Goal: Find contact information: Obtain details needed to contact an individual or organization

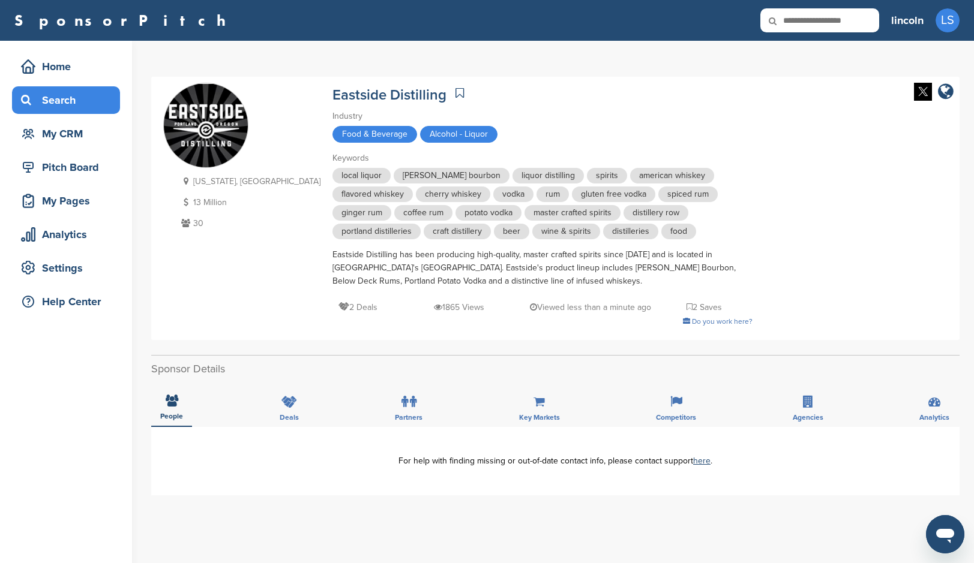
click at [62, 108] on div "Search" at bounding box center [69, 100] width 102 height 22
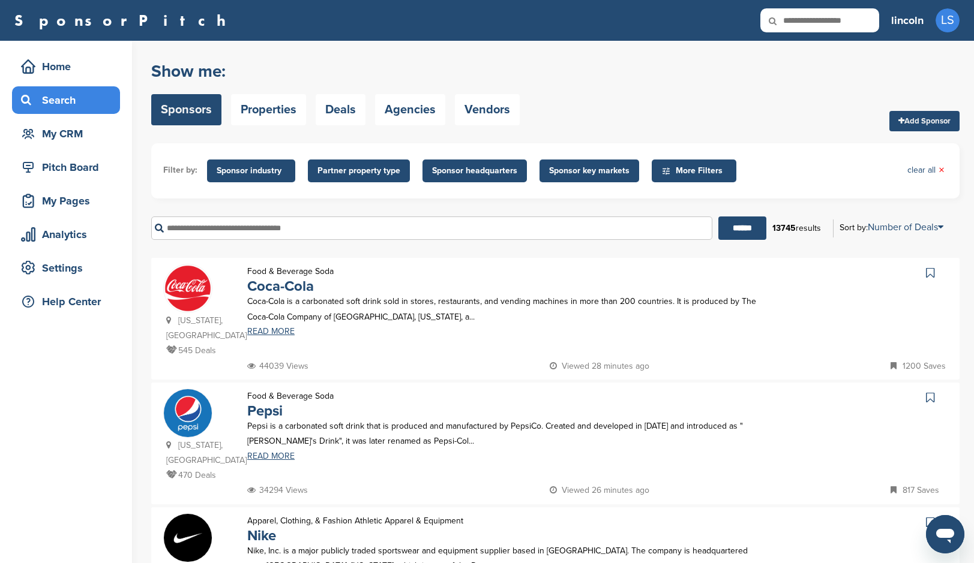
click at [298, 229] on input "text" at bounding box center [431, 228] width 561 height 23
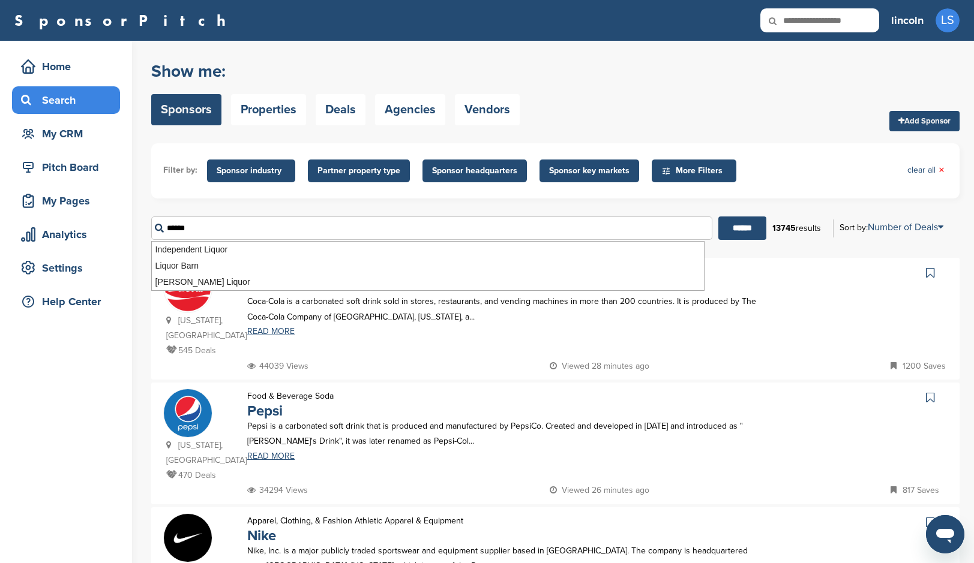
click at [737, 229] on input "******" at bounding box center [742, 228] width 48 height 23
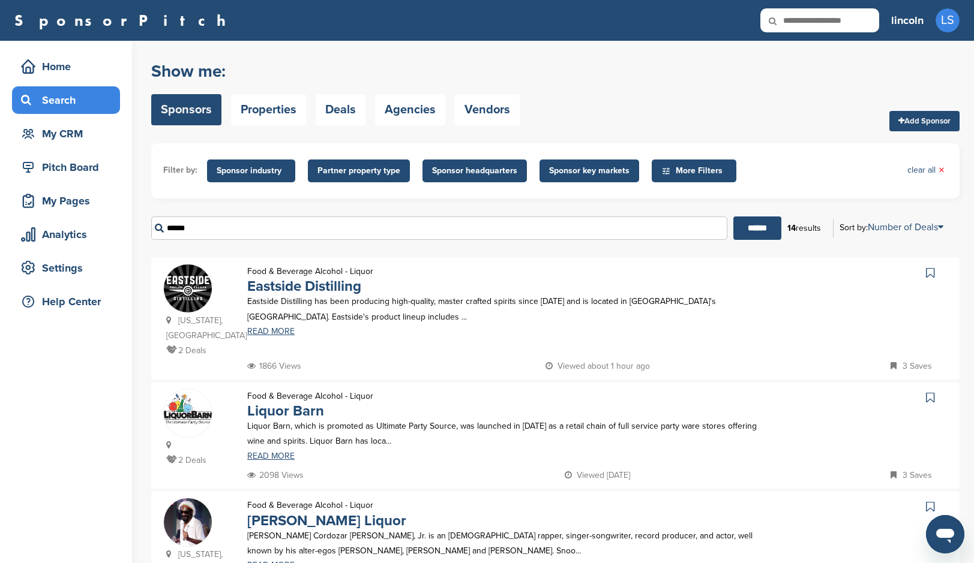
click at [489, 340] on div "Food & Beverage Alcohol - Liquor Eastside Distilling Eastside Distilling has be…" at bounding box center [502, 311] width 534 height 95
click at [325, 227] on input "******" at bounding box center [439, 228] width 576 height 23
drag, startPoint x: 325, startPoint y: 227, endPoint x: 134, endPoint y: 221, distance: 190.8
type input "*******"
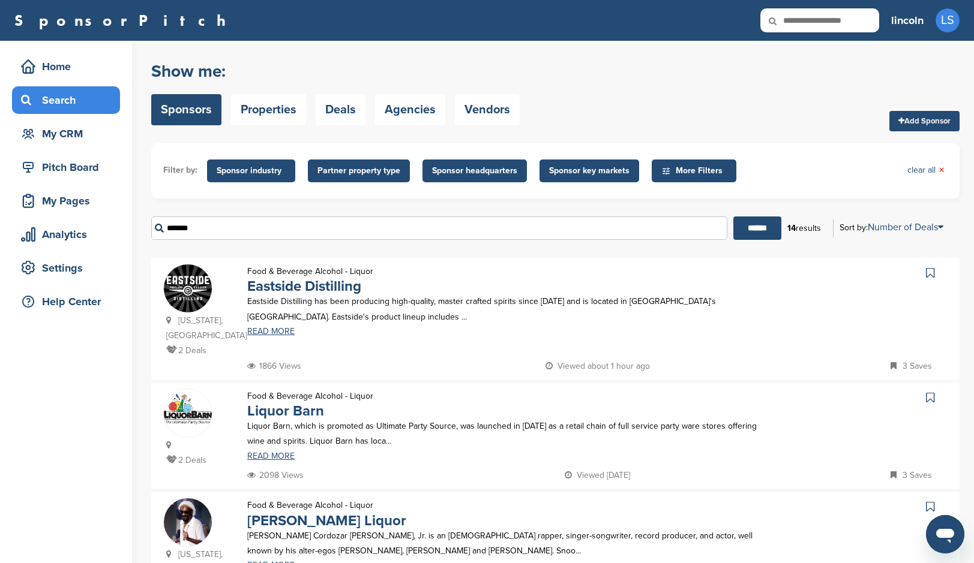
click at [752, 229] on input "******" at bounding box center [757, 228] width 48 height 23
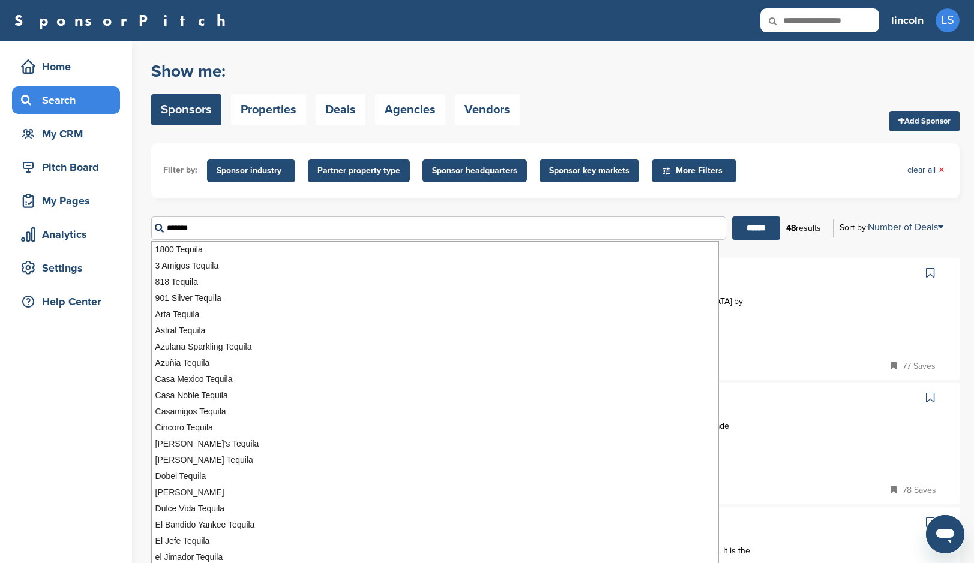
click at [744, 289] on div "Food & Beverage Alcohol - Liquor Don Julio Tequila Don Julio is a brand of tequ…" at bounding box center [502, 311] width 534 height 95
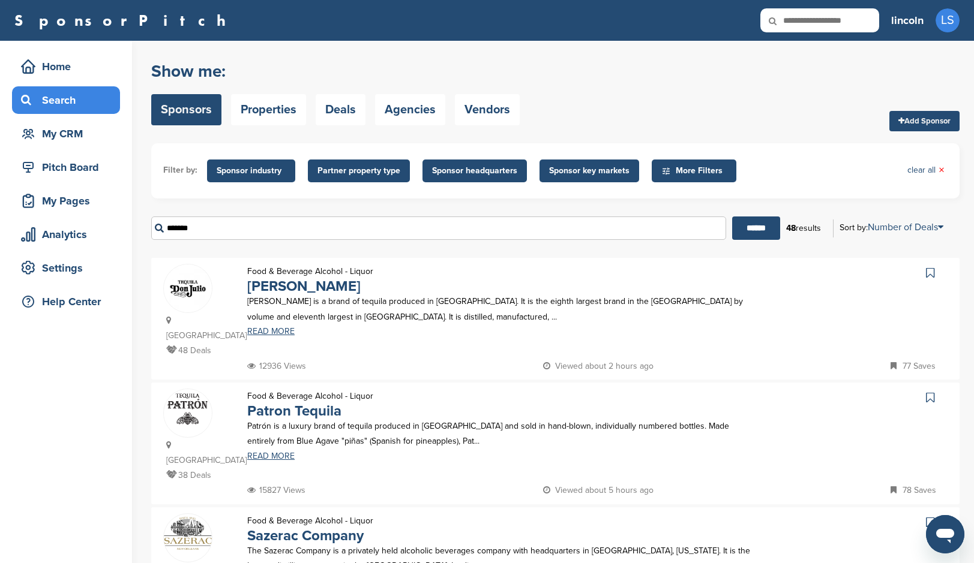
click at [393, 322] on p "Don Julio is a brand of tequila produced in Mexico. It is the eighth largest br…" at bounding box center [502, 309] width 510 height 30
click at [307, 287] on link "Don Julio Tequila" at bounding box center [303, 286] width 113 height 17
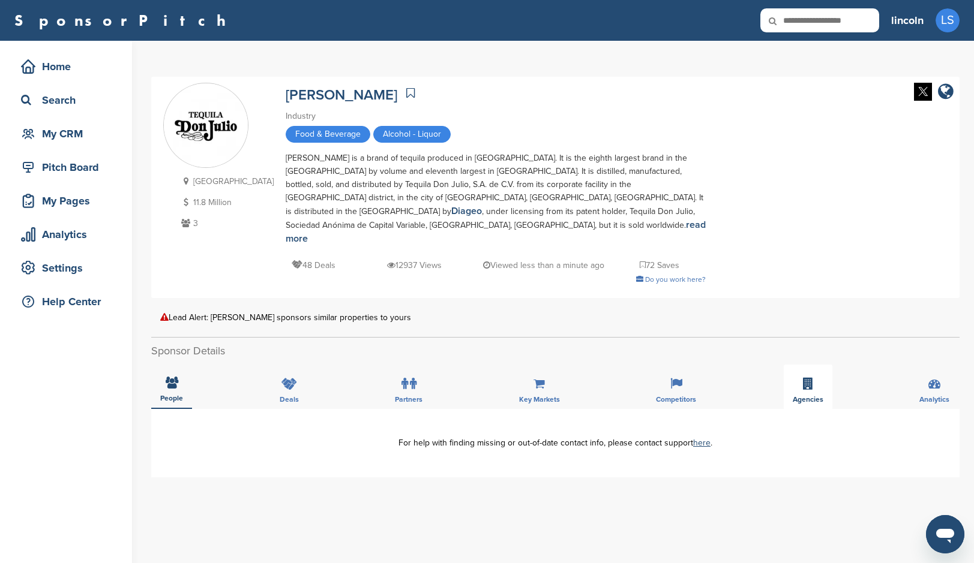
click at [804, 378] on icon at bounding box center [808, 384] width 10 height 12
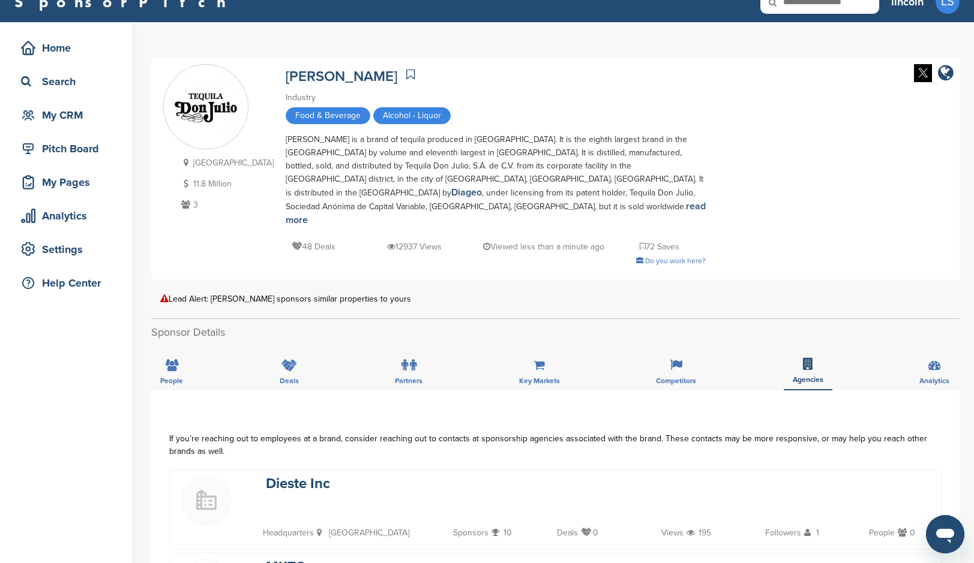
scroll to position [136, 0]
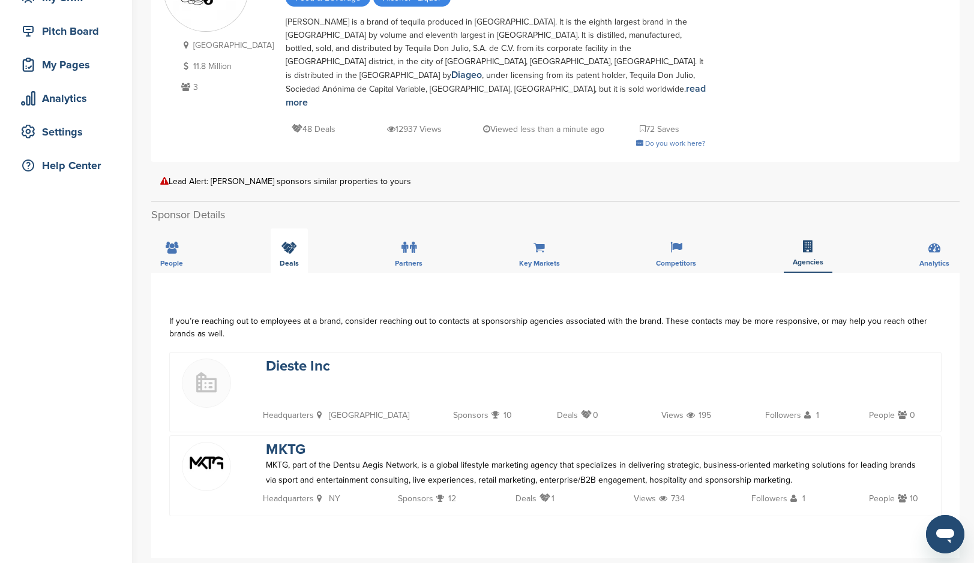
click at [289, 242] on icon at bounding box center [289, 248] width 16 height 12
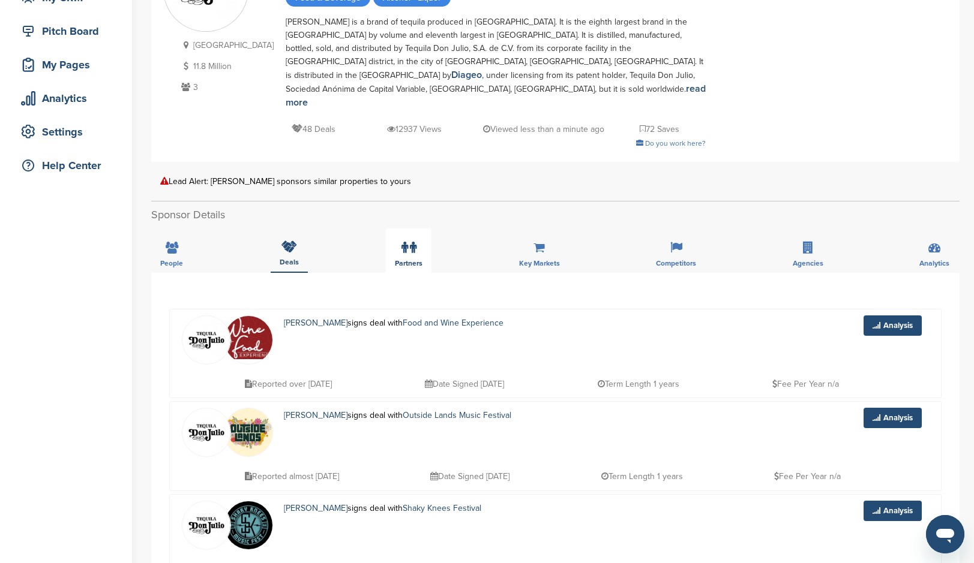
click at [410, 242] on icon at bounding box center [413, 248] width 7 height 12
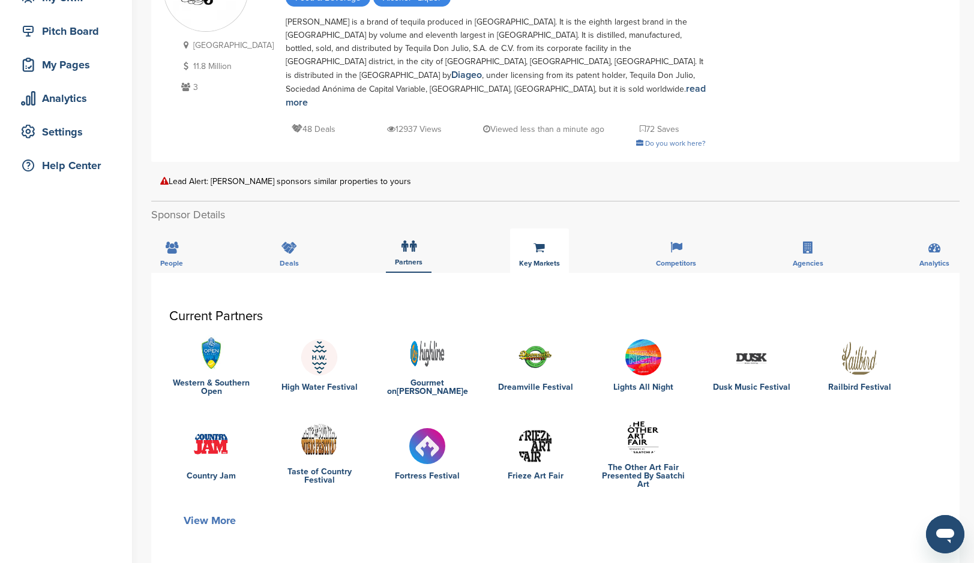
click at [537, 229] on div "Key Markets" at bounding box center [539, 251] width 59 height 44
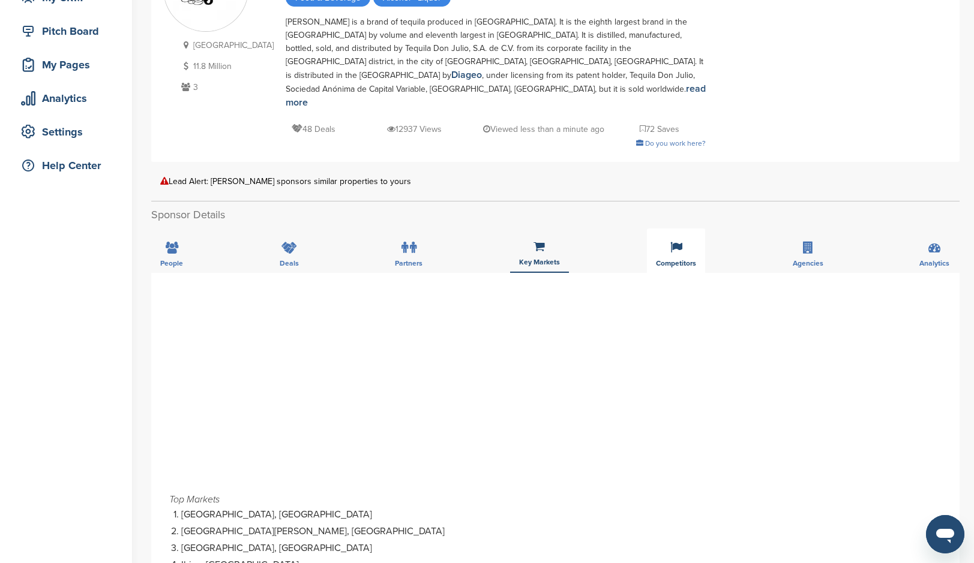
click at [678, 242] on icon at bounding box center [676, 248] width 12 height 12
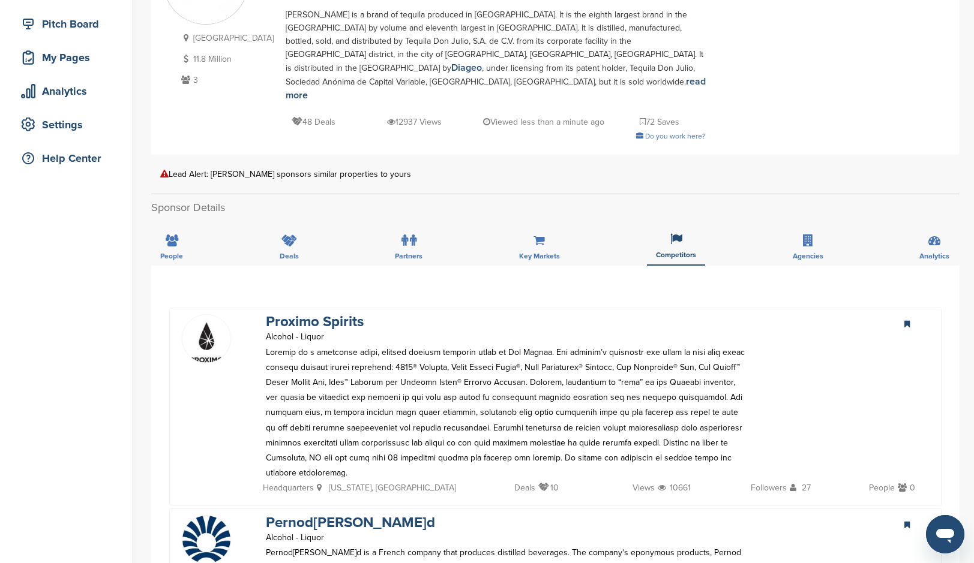
scroll to position [0, 0]
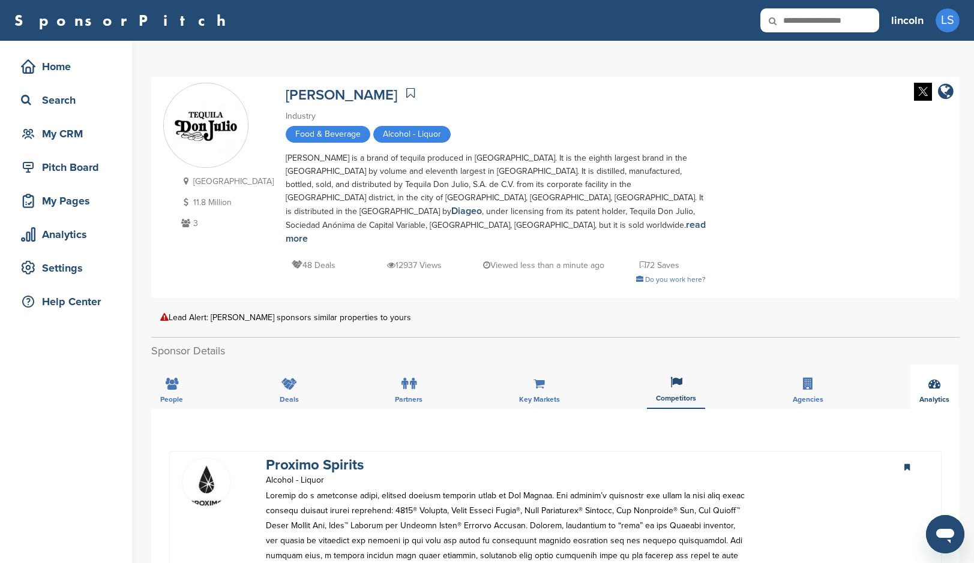
click at [941, 365] on div "Analytics" at bounding box center [934, 387] width 48 height 44
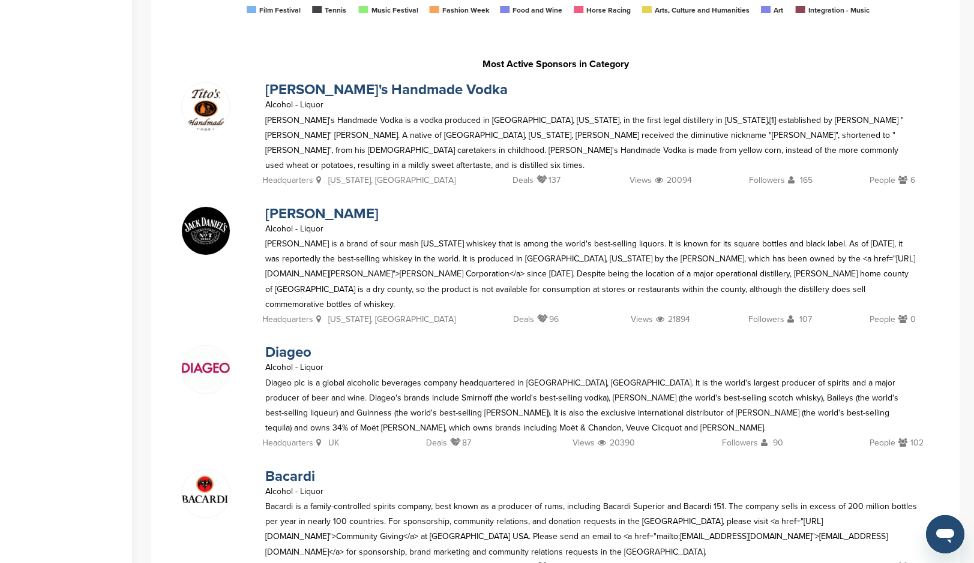
scroll to position [882, 0]
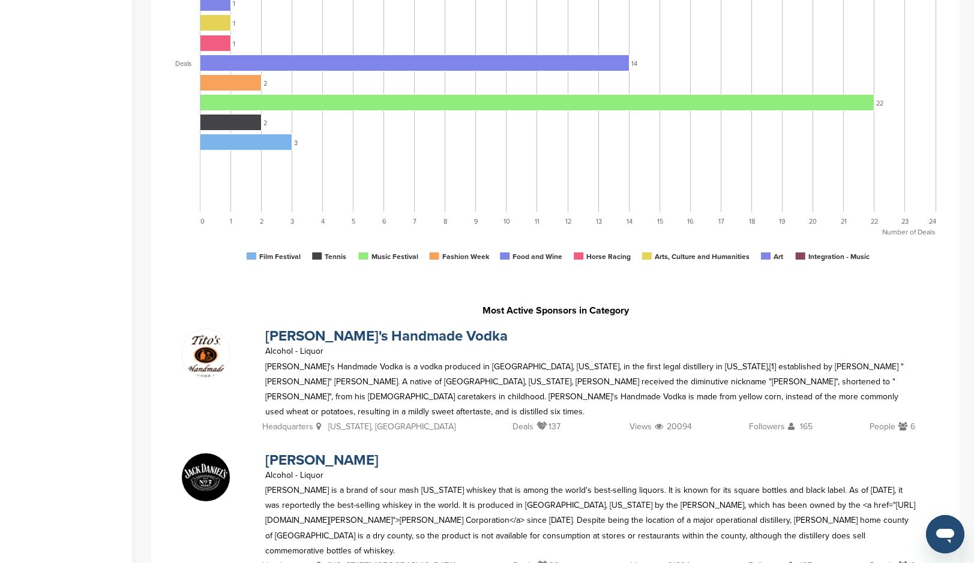
click at [221, 331] on img at bounding box center [206, 358] width 48 height 58
click at [281, 328] on link "Tito's Handmade Vodka" at bounding box center [386, 336] width 242 height 17
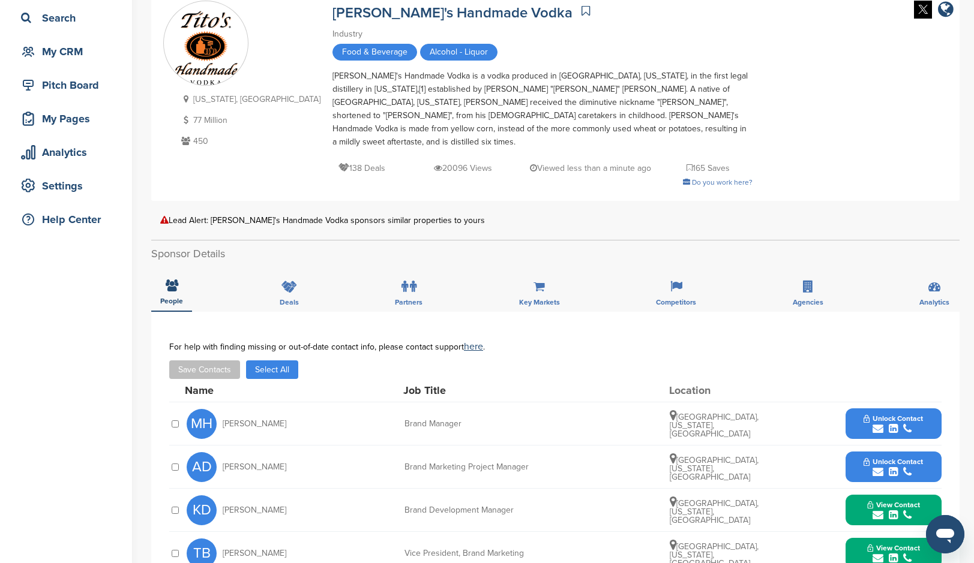
scroll to position [334, 0]
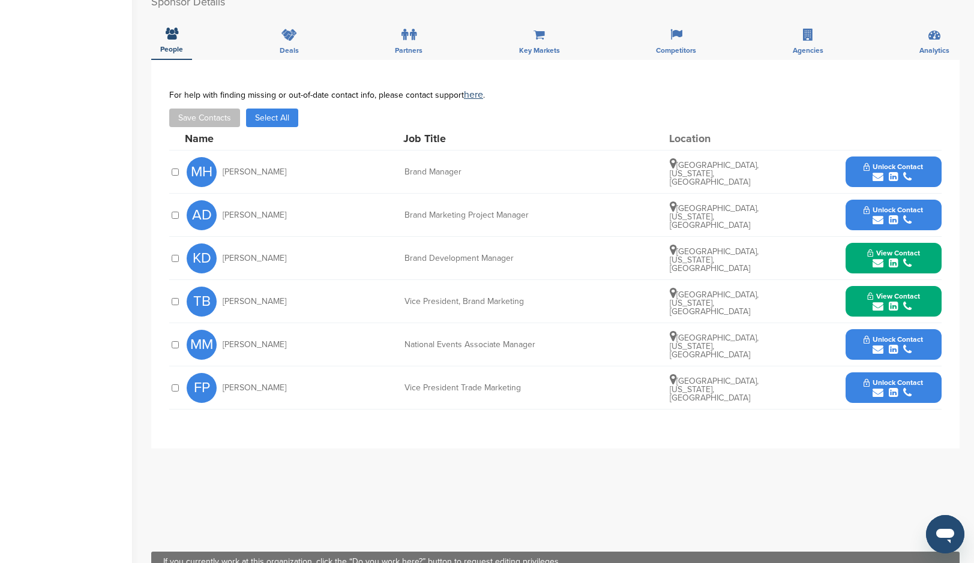
click at [896, 292] on span "View Contact" at bounding box center [893, 296] width 53 height 8
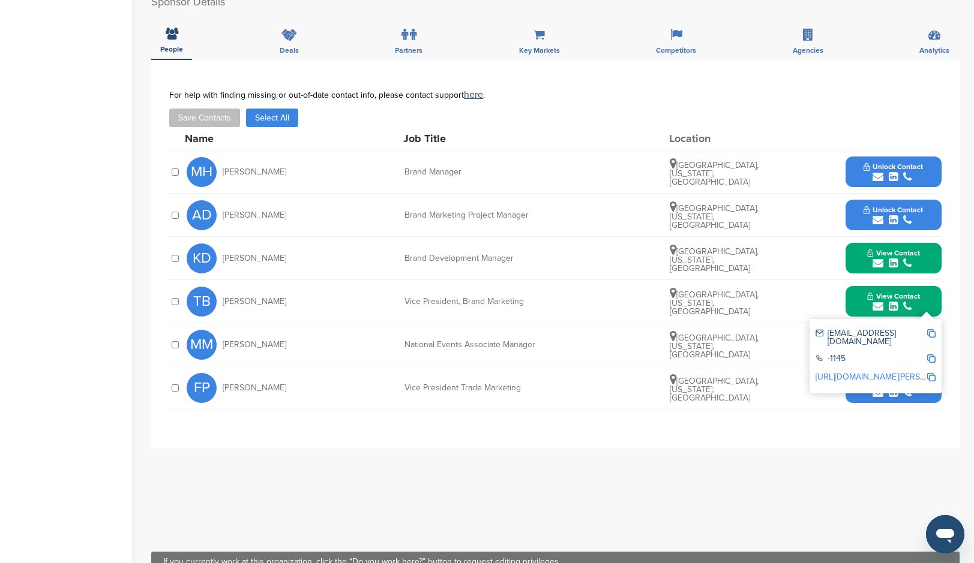
click at [870, 329] on div "tberry@titosvodka.com" at bounding box center [870, 337] width 111 height 17
click at [820, 329] on div "tberry@titosvodka.com" at bounding box center [870, 337] width 111 height 17
click at [814, 321] on div "tberry@titosvodka.com -1145 http://www.linkedin.com/in/taylor-berry-51a63231" at bounding box center [875, 356] width 132 height 74
click at [858, 329] on div "tberry@titosvodka.com" at bounding box center [870, 337] width 111 height 17
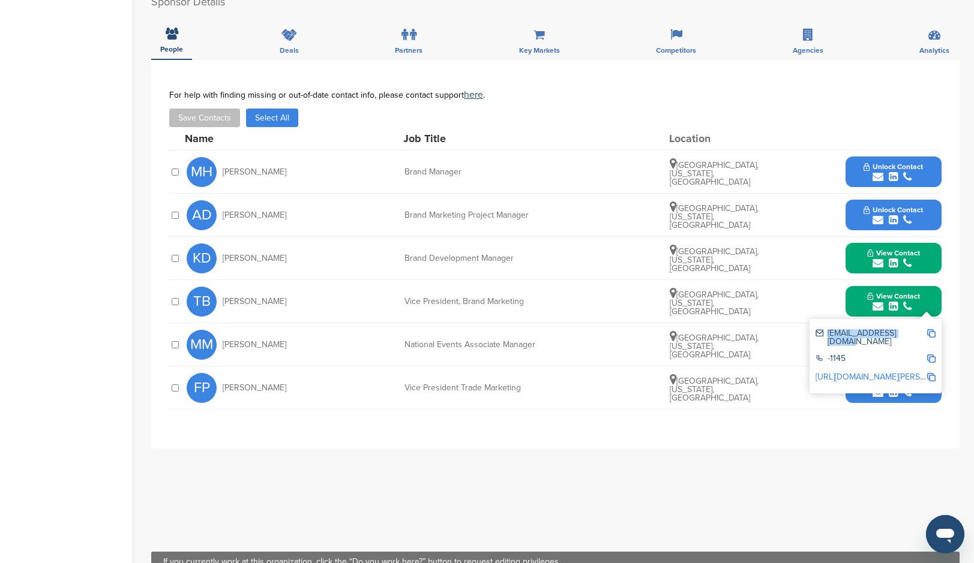
drag, startPoint x: 908, startPoint y: 317, endPoint x: 825, endPoint y: 317, distance: 82.8
click at [825, 329] on div "tberry@titosvodka.com" at bounding box center [870, 337] width 111 height 17
copy div "tberry@titosvodka.com"
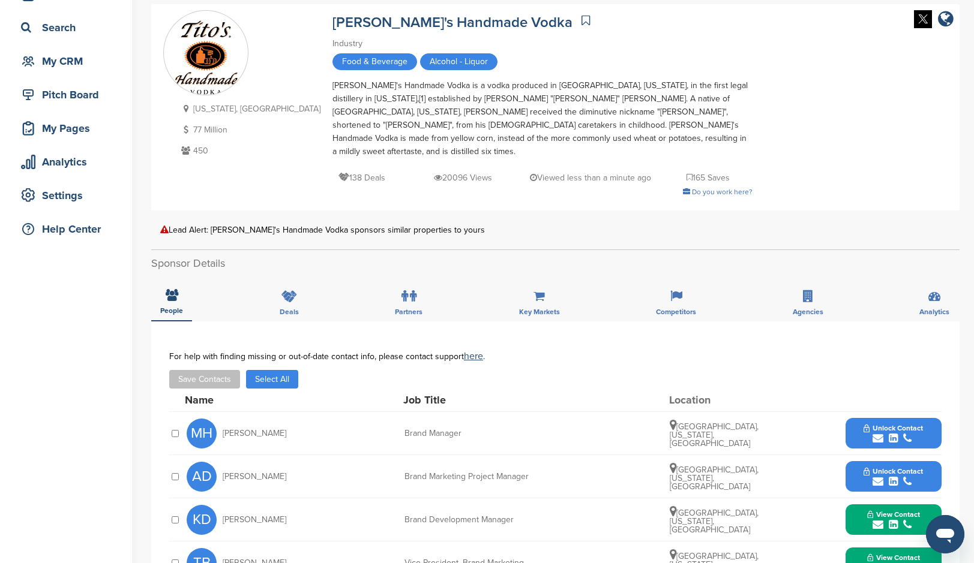
scroll to position [238, 0]
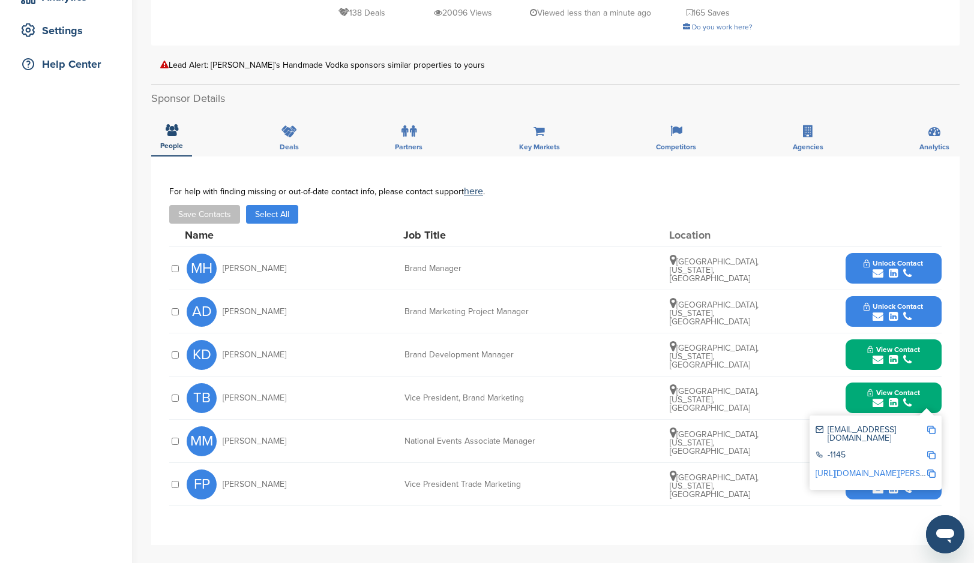
click at [833, 451] on div "-1145" at bounding box center [870, 456] width 111 height 10
click at [848, 451] on div "-1145" at bounding box center [870, 456] width 111 height 10
click at [837, 451] on div "-1145" at bounding box center [870, 456] width 111 height 10
click at [816, 451] on div "-1145" at bounding box center [870, 456] width 111 height 10
click at [818, 451] on div "-1145" at bounding box center [870, 456] width 111 height 10
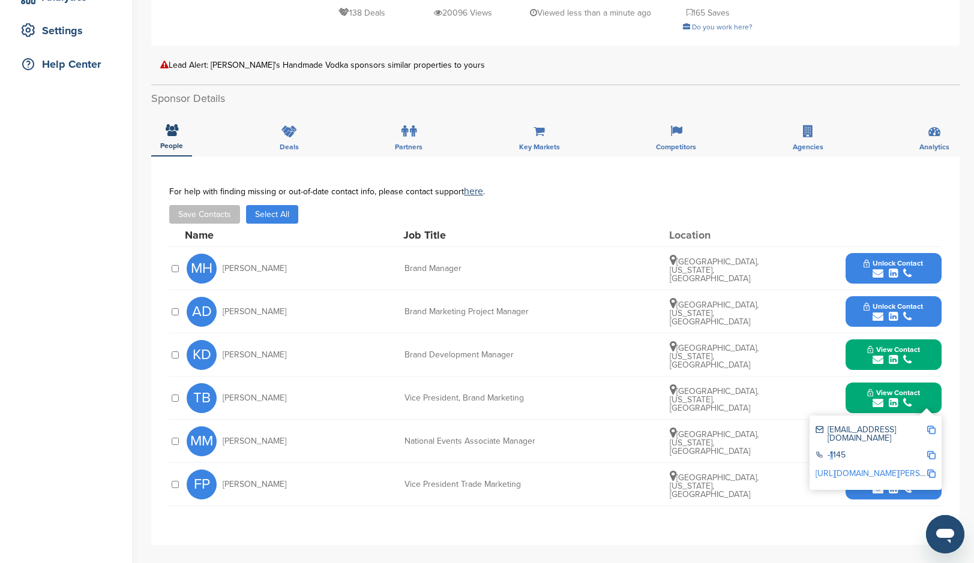
click at [818, 451] on div "-1145" at bounding box center [870, 456] width 111 height 10
click at [831, 451] on div "-1145" at bounding box center [870, 456] width 111 height 10
click at [842, 451] on div "-1145" at bounding box center [870, 456] width 111 height 10
click at [914, 426] on div "tberry@titosvodka.com" at bounding box center [870, 434] width 111 height 17
drag, startPoint x: 908, startPoint y: 416, endPoint x: 819, endPoint y: 417, distance: 89.4
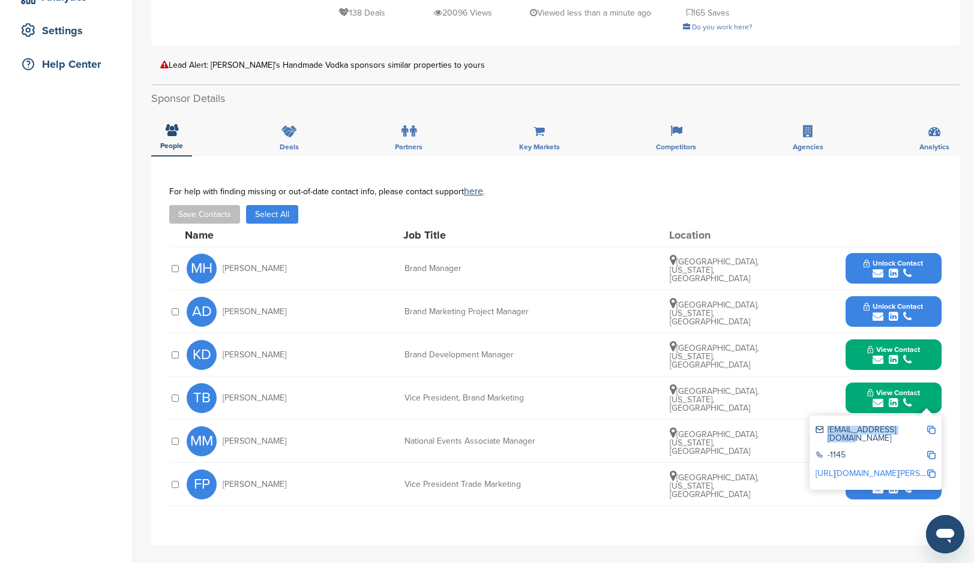
click at [819, 426] on div "tberry@titosvodka.com" at bounding box center [870, 434] width 111 height 17
copy div "tberry@titosvodka.com"
click at [815, 451] on div "-1145" at bounding box center [870, 456] width 111 height 10
click at [821, 451] on div "-1145" at bounding box center [870, 456] width 111 height 10
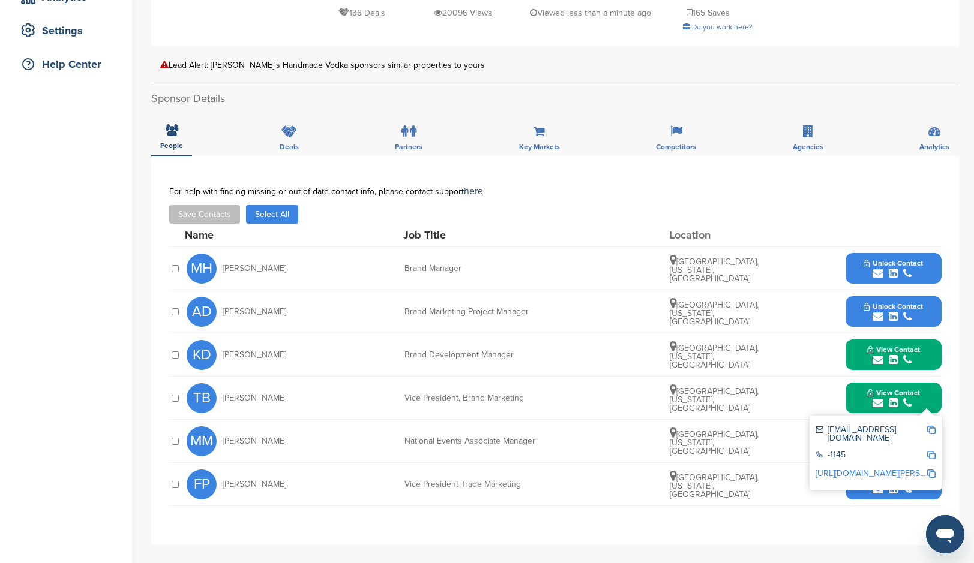
click at [844, 451] on div "-1145" at bounding box center [870, 456] width 111 height 10
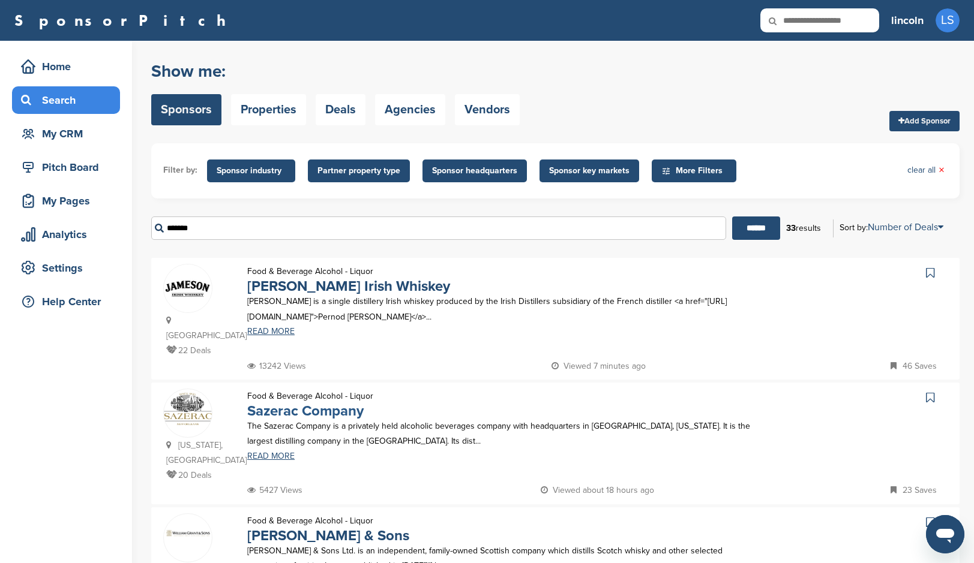
click at [267, 402] on link "Sazerac Company" at bounding box center [305, 410] width 116 height 17
click at [311, 286] on link "Jameson Irish Whiskey" at bounding box center [348, 286] width 203 height 17
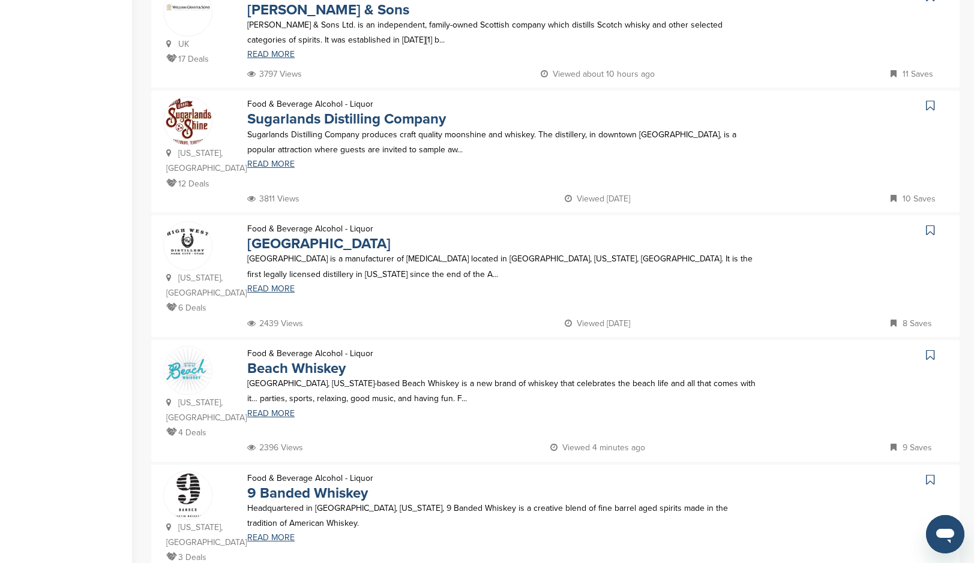
scroll to position [604, 0]
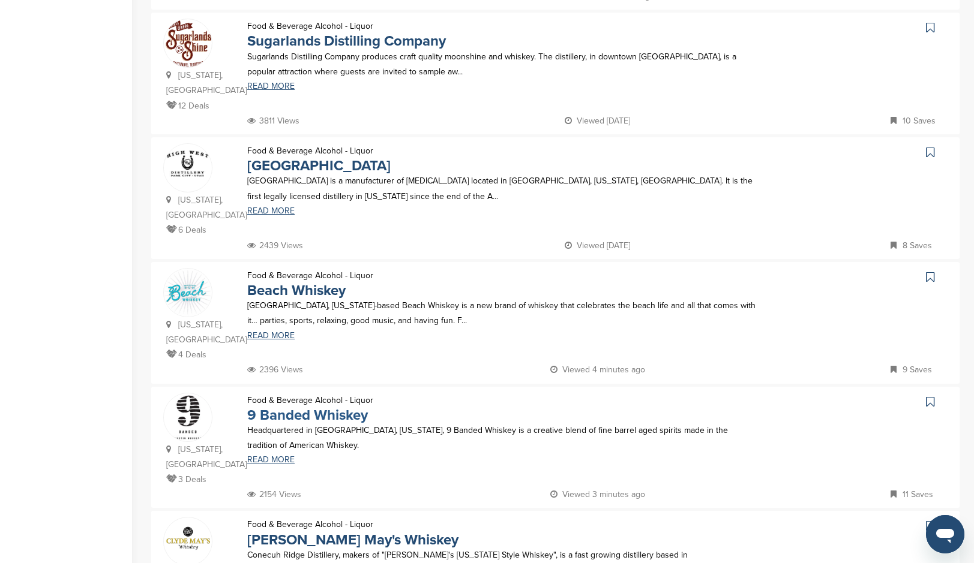
click at [295, 407] on link "9 Banded Whiskey" at bounding box center [307, 415] width 121 height 17
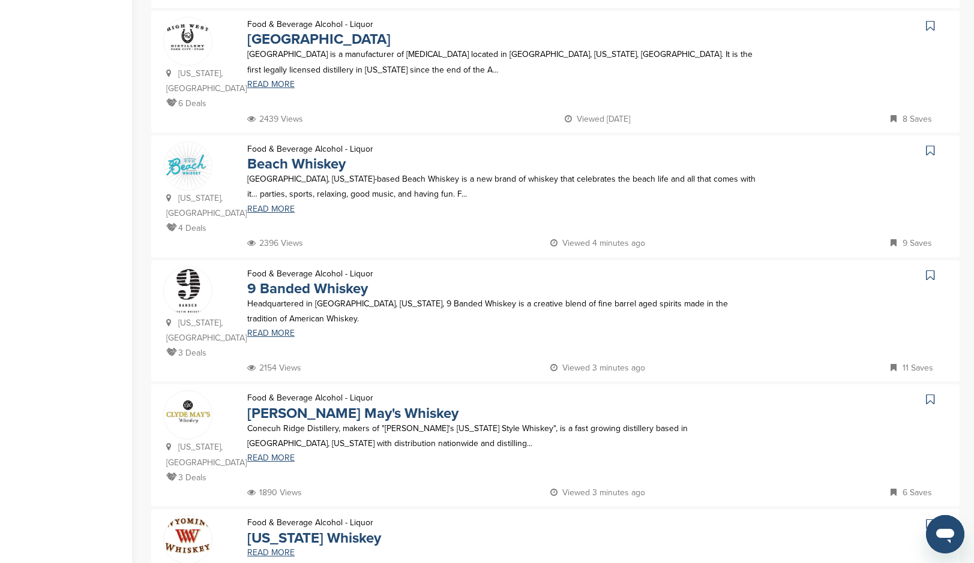
scroll to position [905, 0]
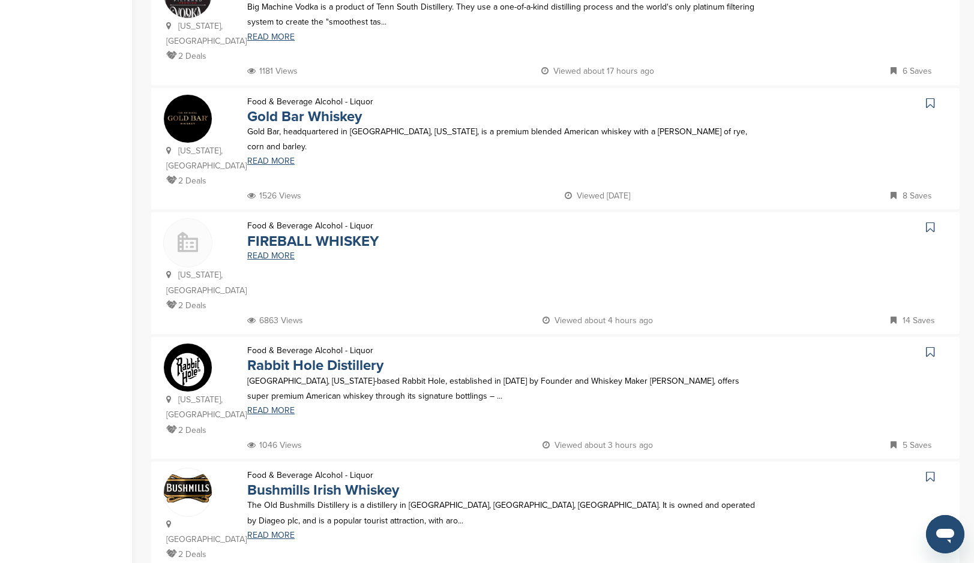
scroll to position [448, 0]
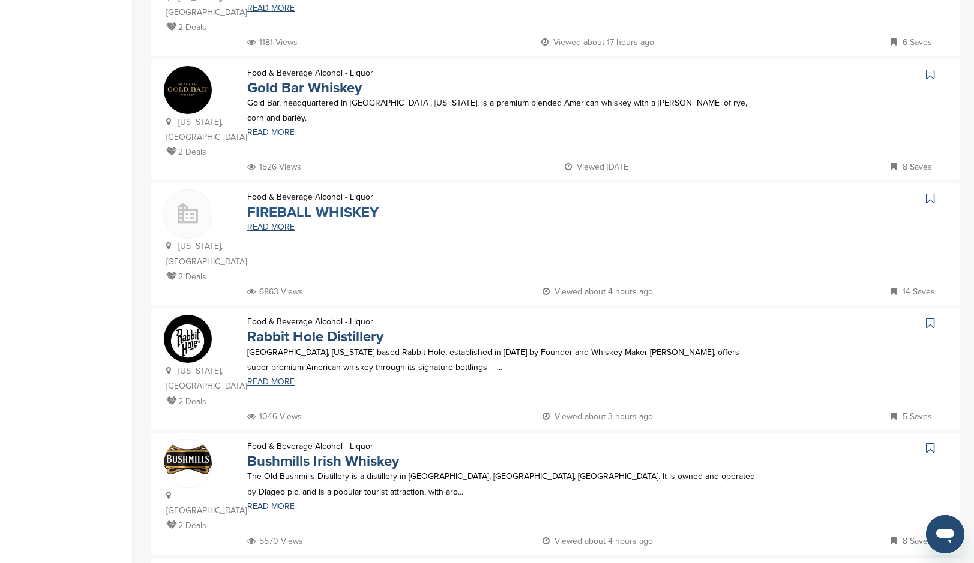
click at [344, 204] on link "FIREBALL WHISKEY" at bounding box center [312, 212] width 131 height 17
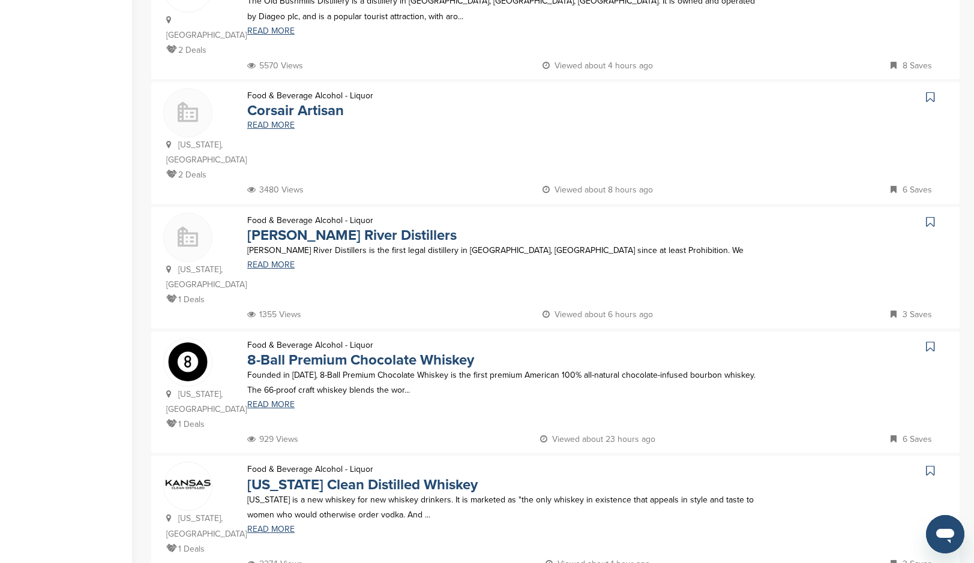
scroll to position [966, 0]
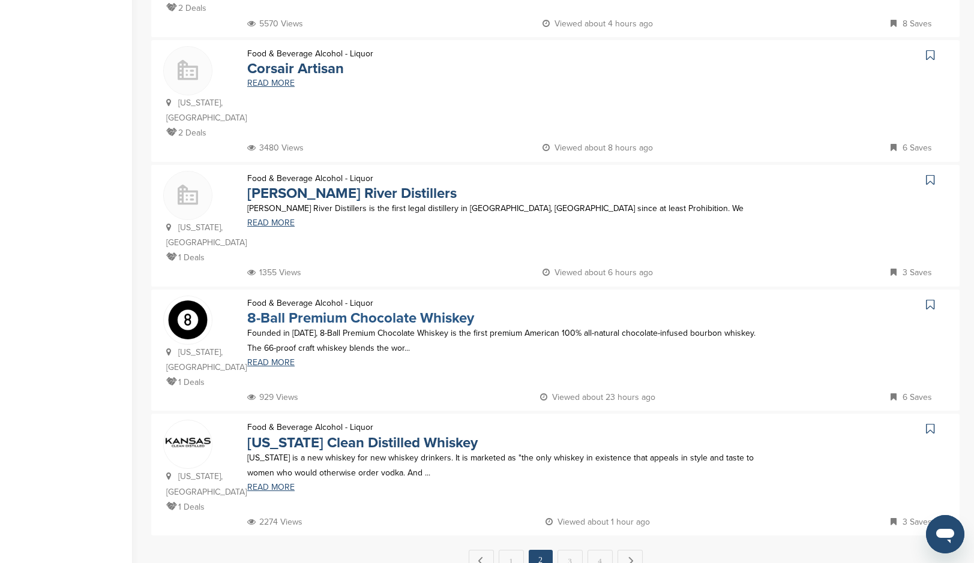
click at [312, 310] on link "8-Ball Premium Chocolate Whiskey" at bounding box center [360, 318] width 227 height 17
click at [329, 434] on link "Kansas Clean Distilled Whiskey" at bounding box center [362, 442] width 230 height 17
click at [566, 550] on link "3" at bounding box center [569, 561] width 25 height 22
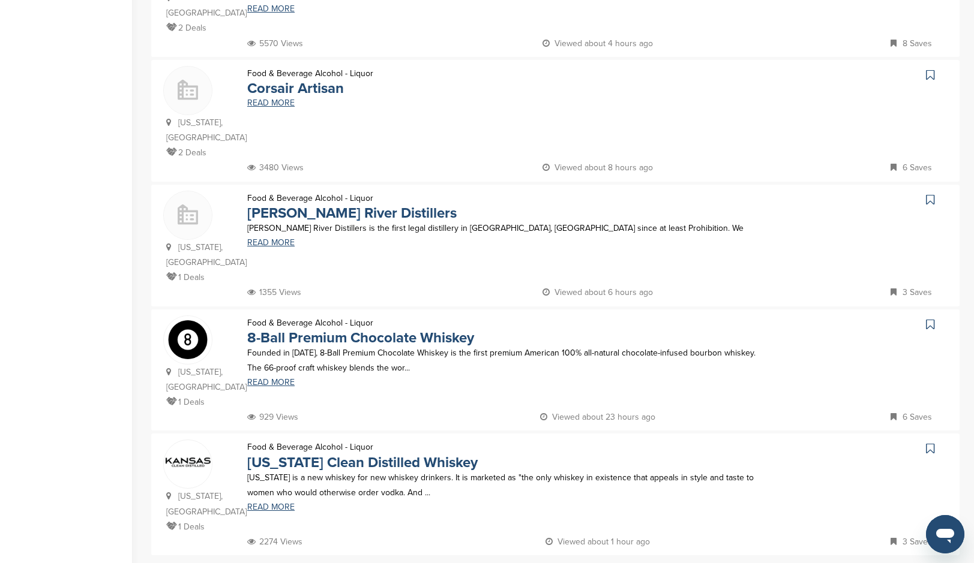
scroll to position [0, 0]
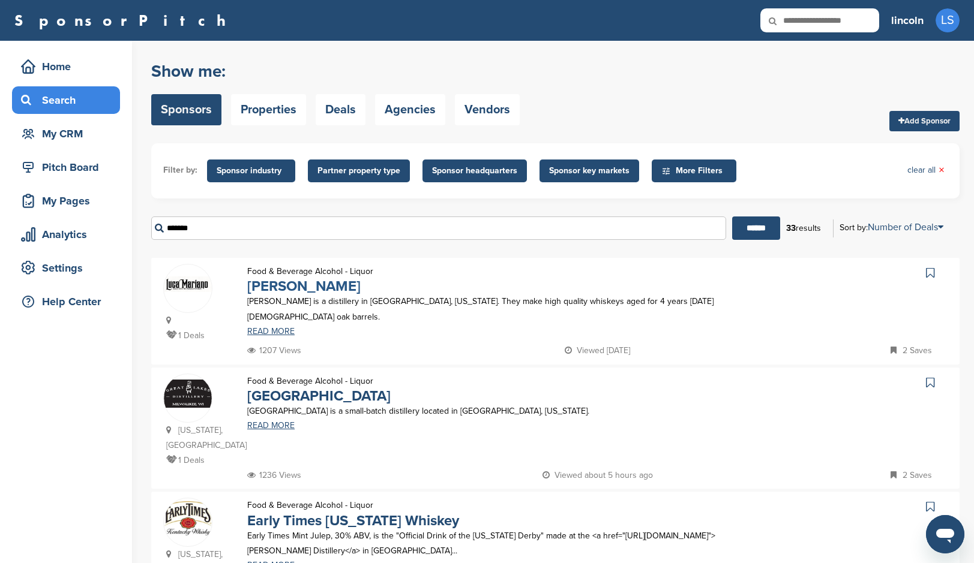
click at [296, 286] on link "Luca Mariano" at bounding box center [303, 286] width 113 height 17
click at [298, 399] on link "Great Lakes Distillery" at bounding box center [318, 395] width 143 height 17
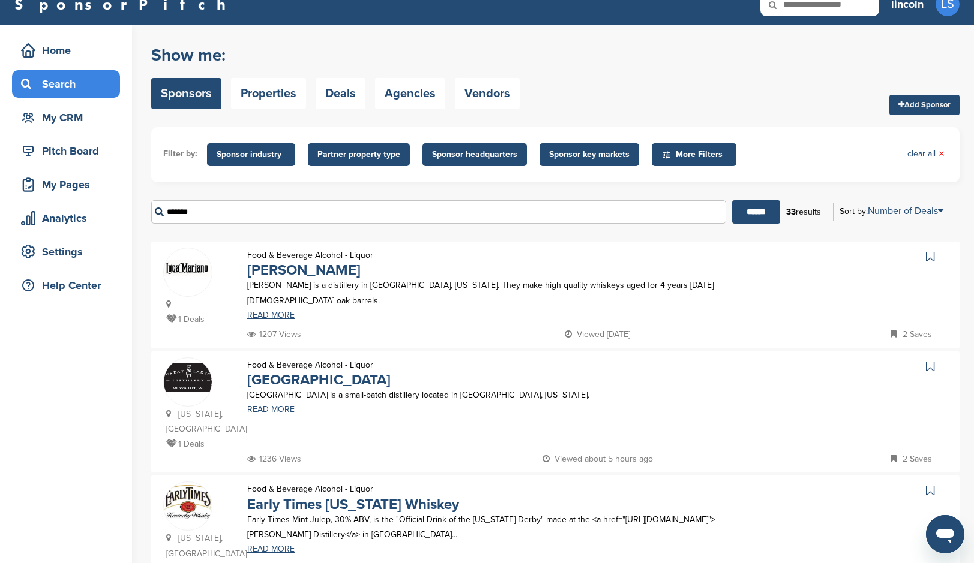
scroll to position [139, 0]
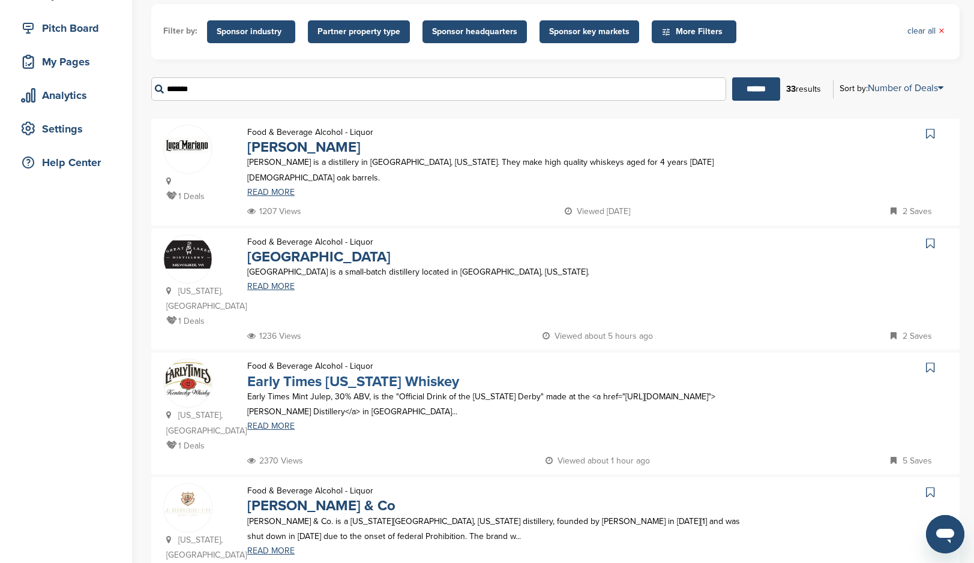
click at [311, 381] on link "Early Times Kentucky Whiskey" at bounding box center [353, 381] width 212 height 17
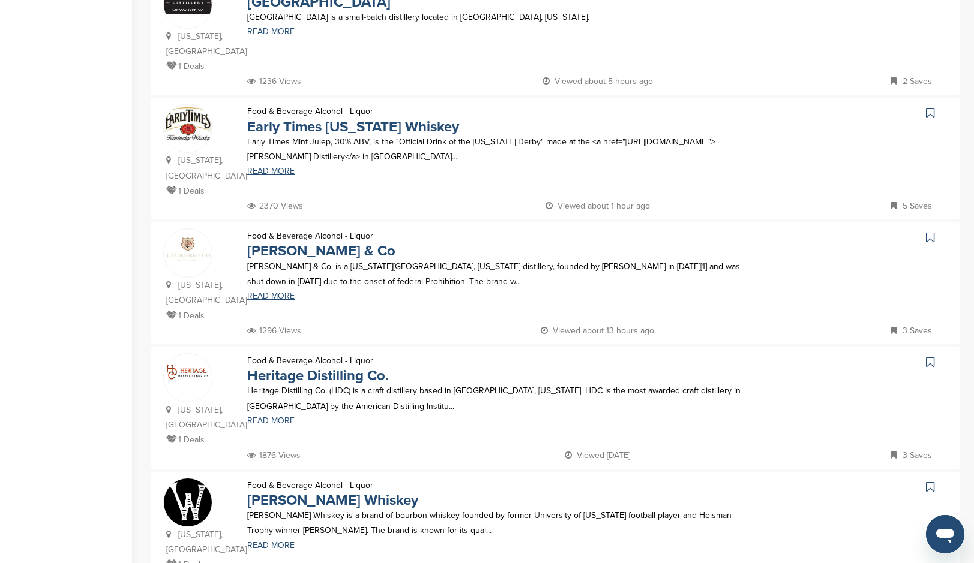
scroll to position [490, 0]
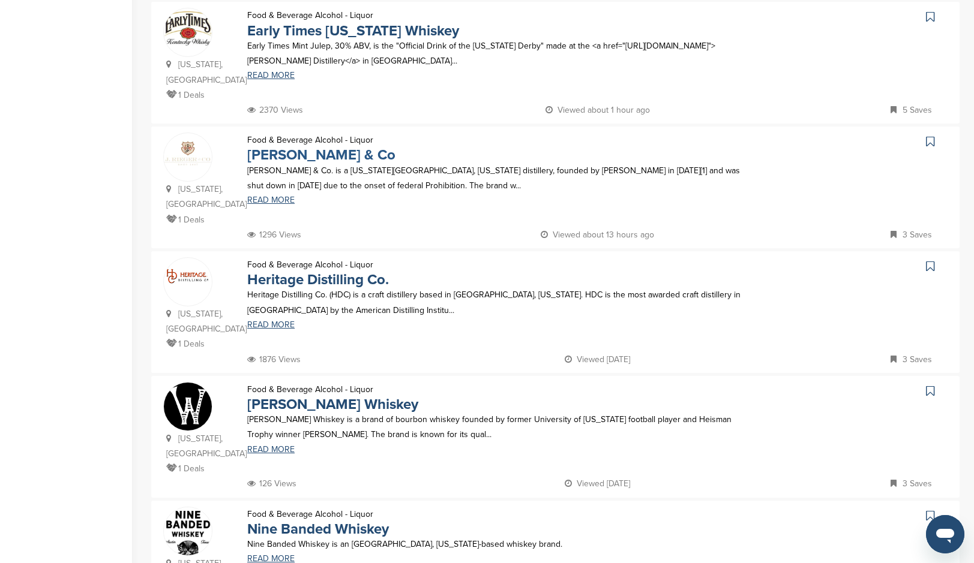
click at [320, 146] on link "J. Rieger & Co" at bounding box center [321, 154] width 148 height 17
click at [310, 396] on link "Woodson Whiskey" at bounding box center [332, 404] width 171 height 17
click at [331, 521] on link "Nine Banded Whiskey" at bounding box center [318, 529] width 142 height 17
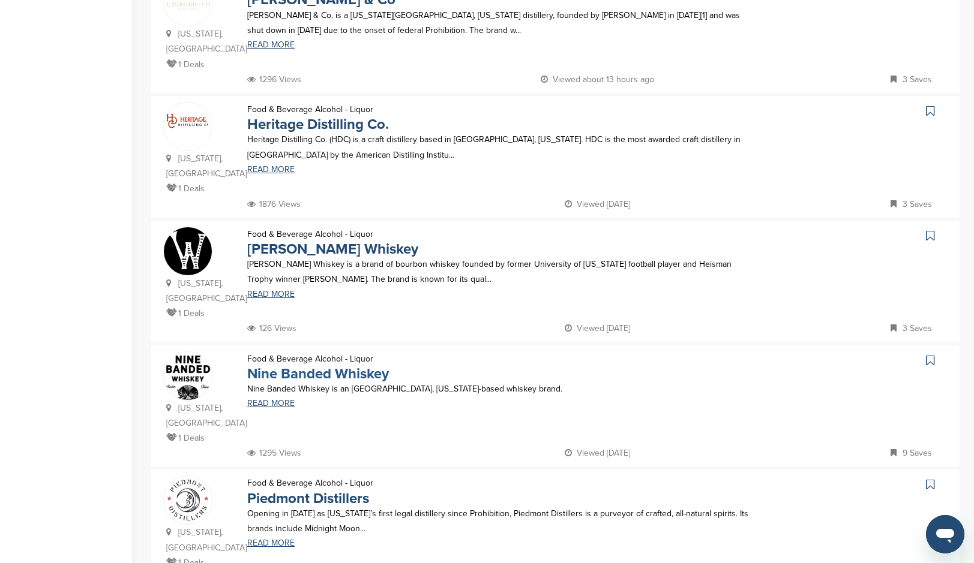
scroll to position [740, 0]
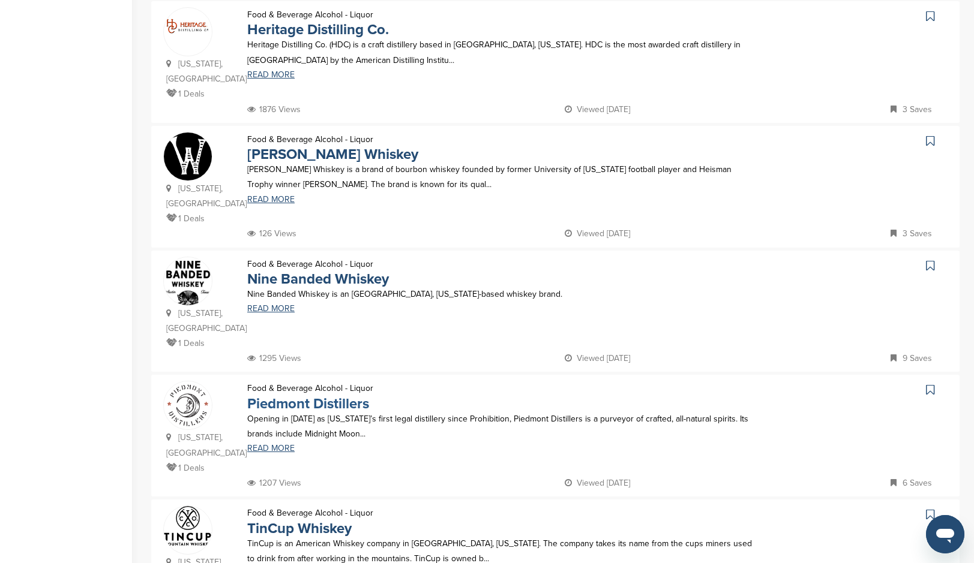
click at [311, 395] on link "Piedmont Distillers" at bounding box center [308, 403] width 122 height 17
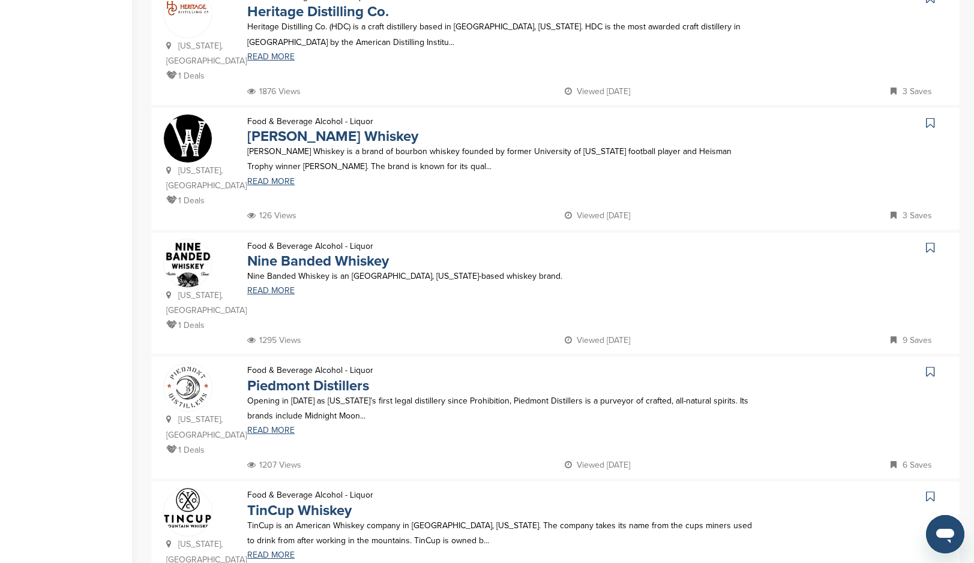
scroll to position [974, 0]
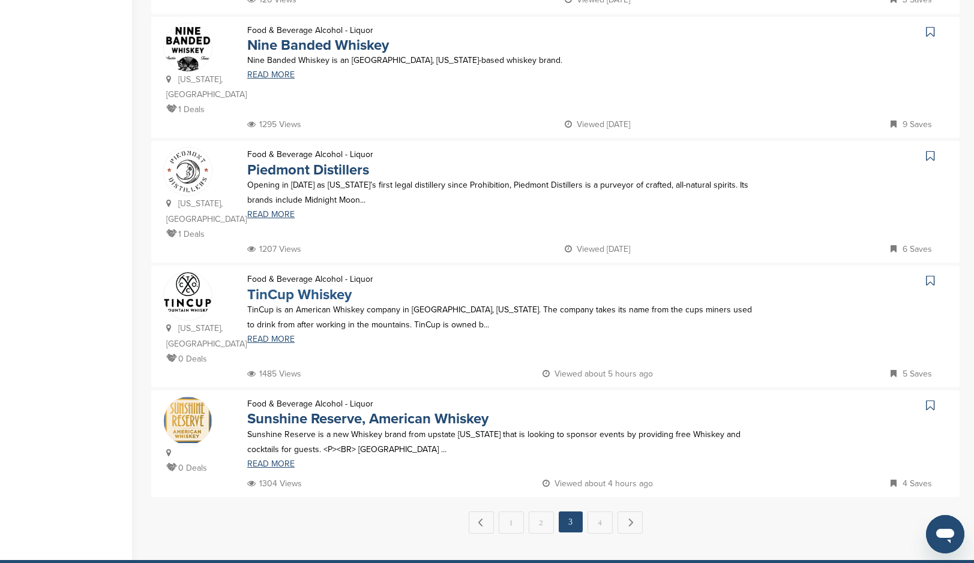
click at [308, 286] on link "TinCup Whiskey" at bounding box center [299, 294] width 104 height 17
click at [300, 410] on link "Sunshine Reserve, American Whiskey" at bounding box center [367, 418] width 241 height 17
click at [599, 512] on link "4" at bounding box center [599, 523] width 25 height 22
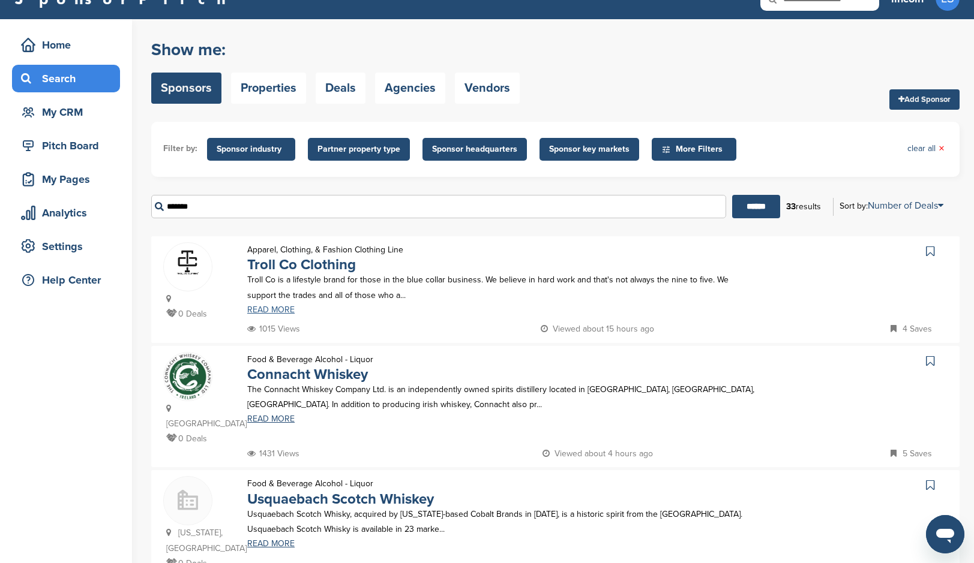
scroll to position [79, 0]
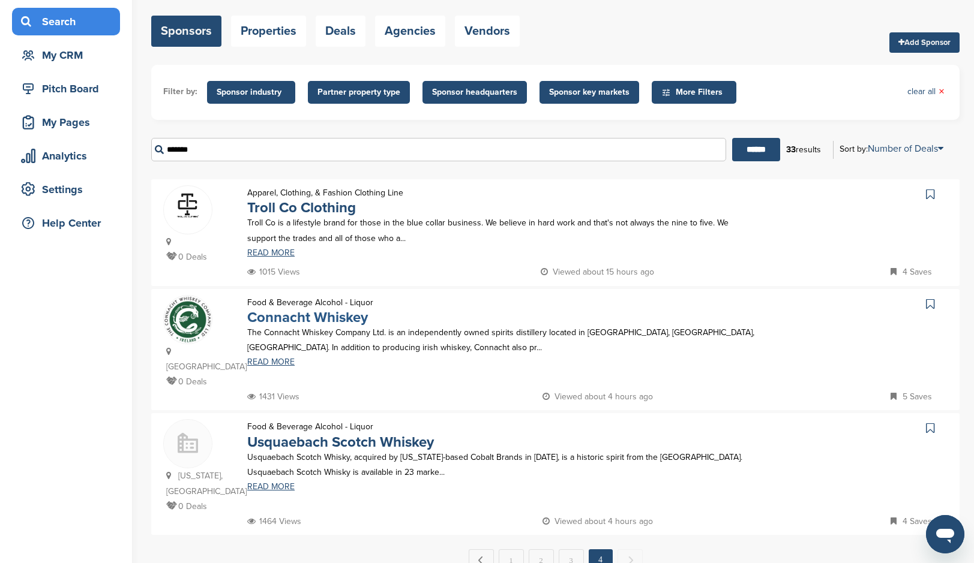
click at [311, 316] on link "Connacht Whiskey" at bounding box center [307, 317] width 121 height 17
click at [306, 434] on link "Usquaebach Scotch Whiskey" at bounding box center [340, 442] width 187 height 17
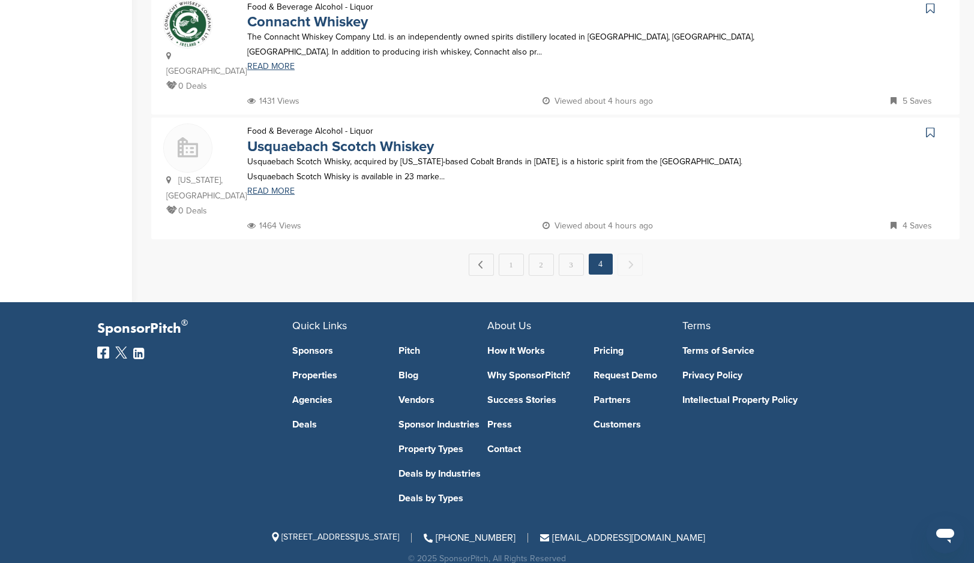
scroll to position [0, 0]
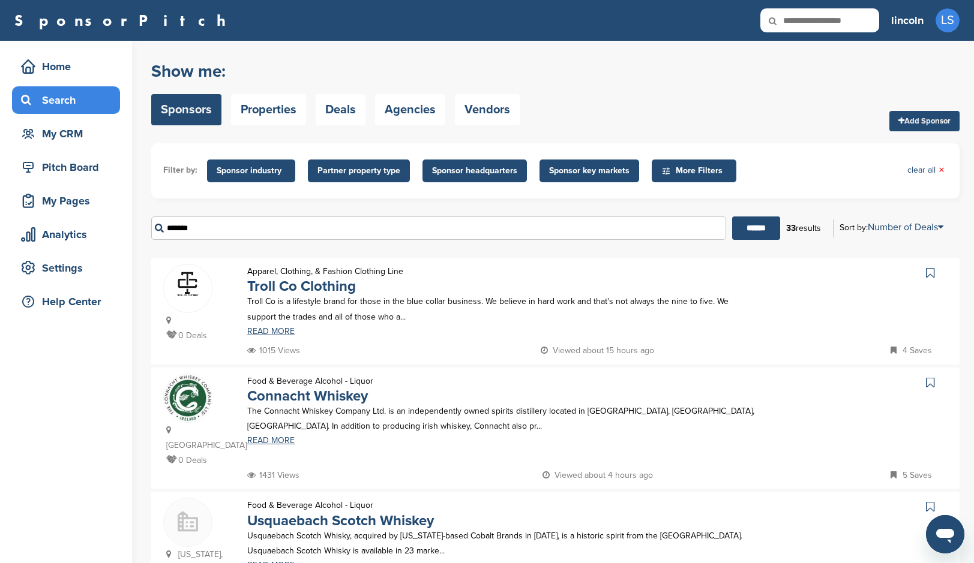
click at [217, 223] on input "*******" at bounding box center [438, 228] width 575 height 23
click at [260, 222] on input "*******" at bounding box center [438, 228] width 575 height 23
drag, startPoint x: 250, startPoint y: 226, endPoint x: 134, endPoint y: 221, distance: 116.5
click at [133, 220] on div "Home Search My CRM Pitch Board My Pages Analytics Settings Help Center You have…" at bounding box center [487, 359] width 974 height 636
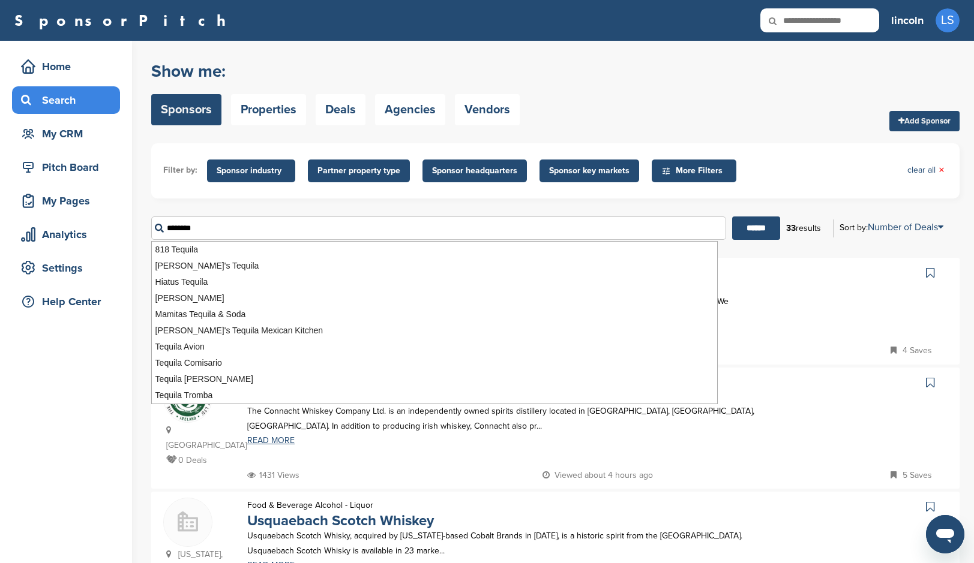
type input "*******"
click at [750, 229] on input "******" at bounding box center [756, 228] width 48 height 23
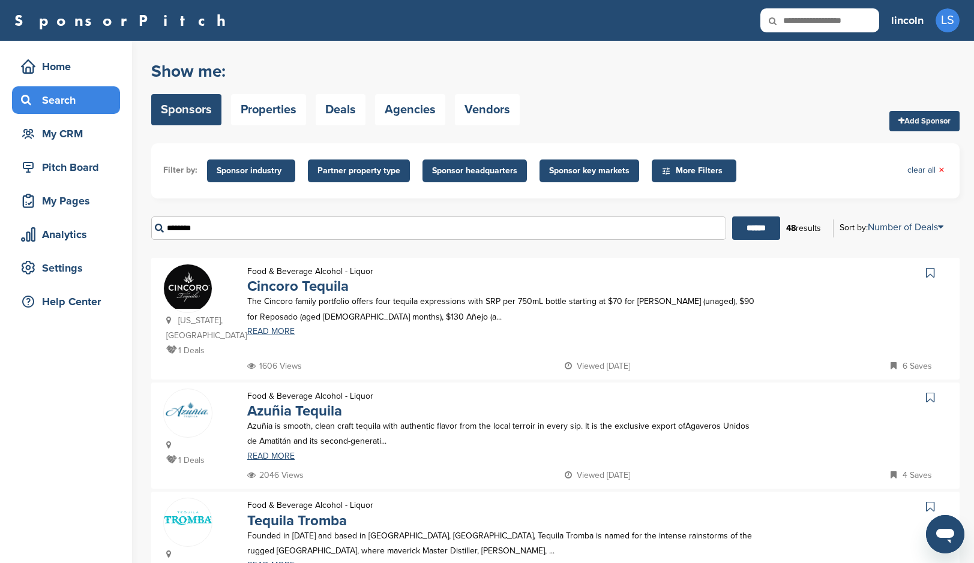
click at [766, 319] on div "The Cincoro family portfolio offers four tequila expressions with SRP per 750mL…" at bounding box center [502, 314] width 534 height 41
click at [320, 290] on link "Cincoro Tequila" at bounding box center [297, 286] width 101 height 17
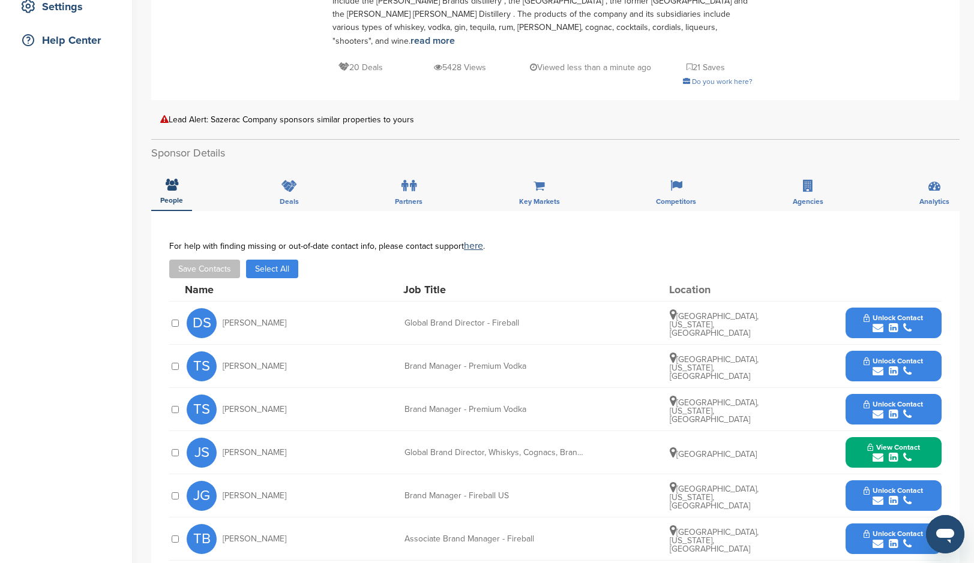
scroll to position [344, 0]
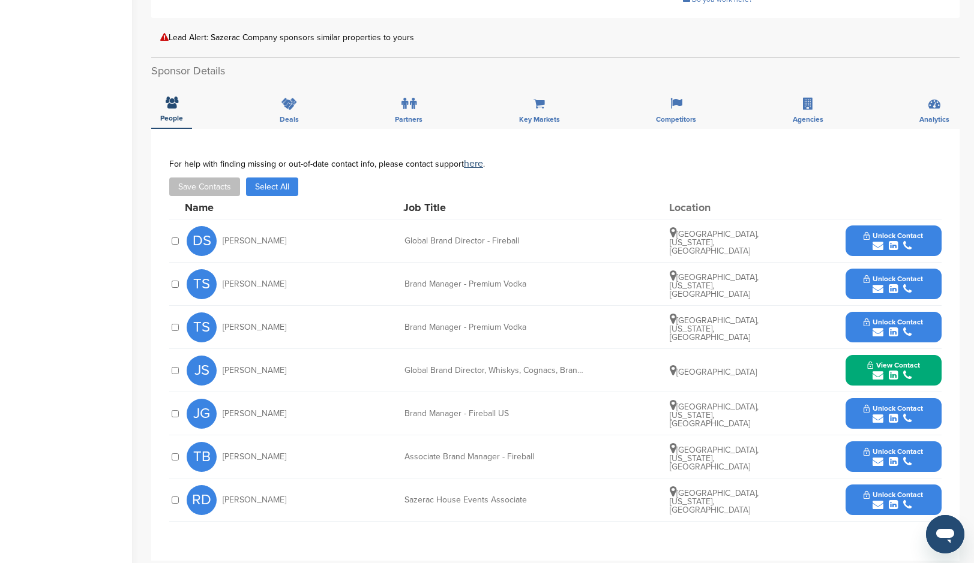
click at [888, 361] on span "View Contact" at bounding box center [893, 365] width 53 height 8
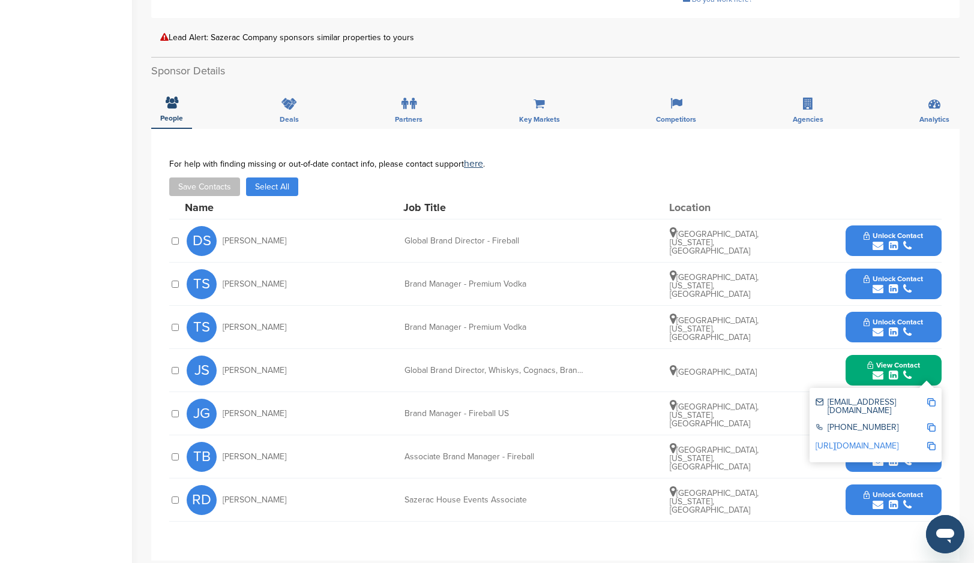
drag, startPoint x: 893, startPoint y: 404, endPoint x: 826, endPoint y: 404, distance: 67.2
click at [826, 423] on div "[PHONE_NUMBER]" at bounding box center [870, 428] width 111 height 10
copy div "[PHONE_NUMBER]"
click at [893, 398] on div "[EMAIL_ADDRESS][DOMAIN_NAME]" at bounding box center [870, 406] width 111 height 17
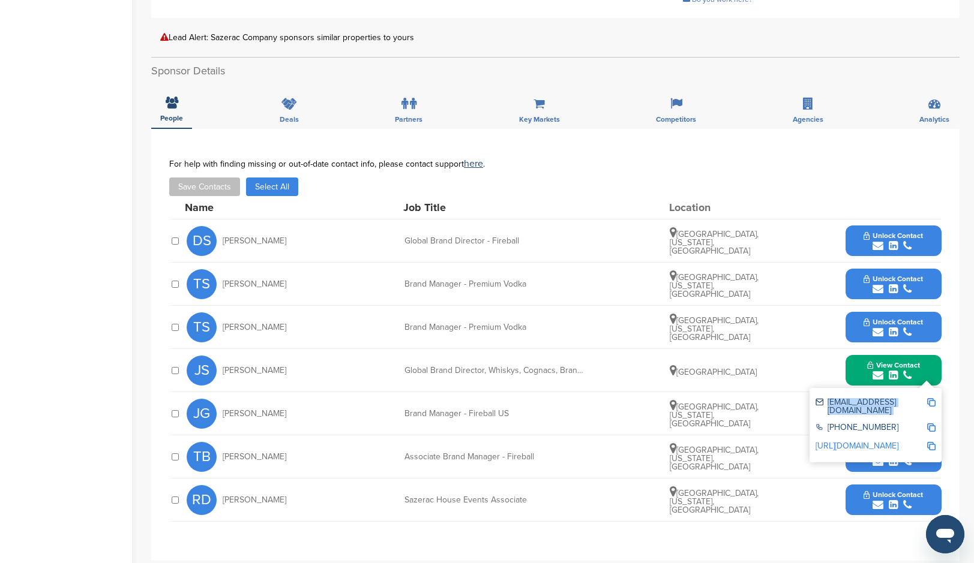
drag, startPoint x: 921, startPoint y: 387, endPoint x: 830, endPoint y: 384, distance: 91.2
click at [830, 394] on div "[EMAIL_ADDRESS][DOMAIN_NAME]" at bounding box center [875, 406] width 120 height 25
copy div "[EMAIL_ADDRESS][DOMAIN_NAME]"
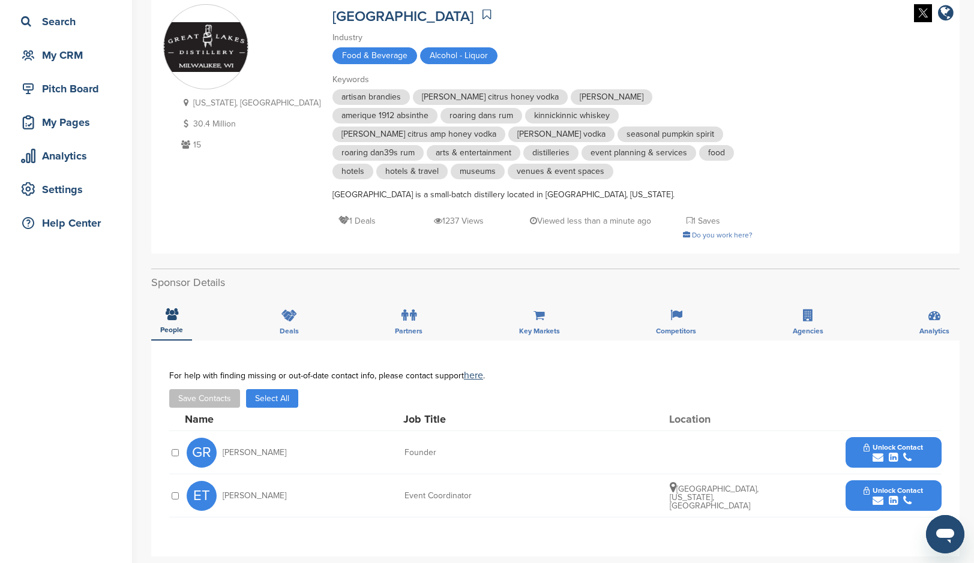
scroll to position [164, 0]
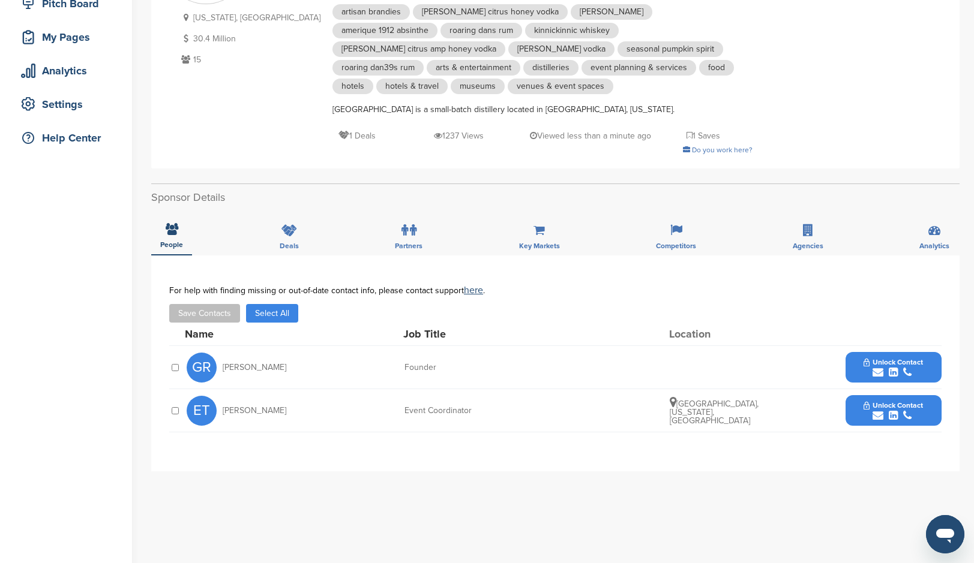
click at [915, 359] on span "Unlock Contact" at bounding box center [892, 362] width 59 height 8
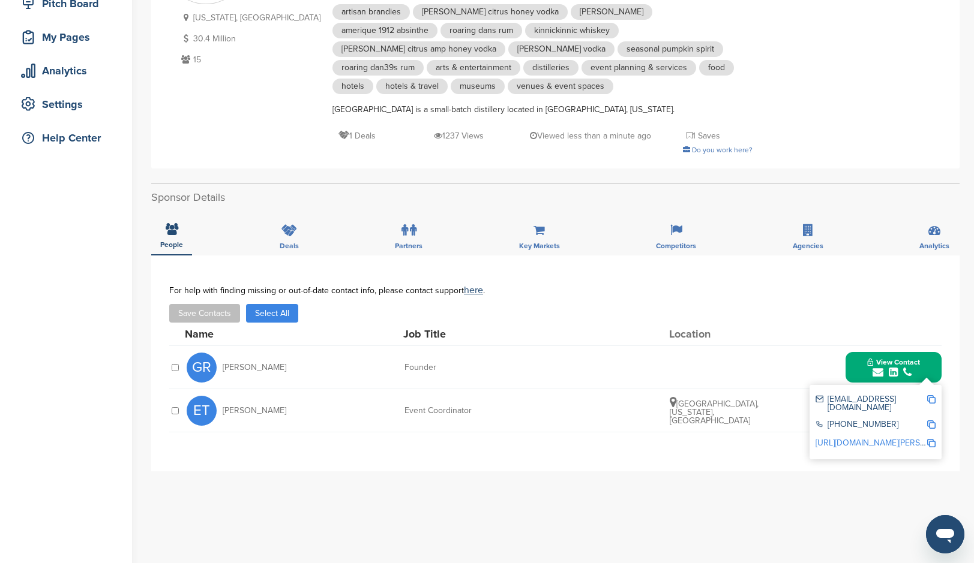
click at [788, 407] on div "ET Emily Twyman Event Coordinator Milwaukee, Wisconsin, United States Unlock Co…" at bounding box center [564, 410] width 755 height 43
click at [786, 450] on div "**********" at bounding box center [555, 364] width 808 height 216
click at [787, 491] on div "**********" at bounding box center [555, 496] width 808 height 480
click at [789, 404] on div "ET Emily Twyman Event Coordinator Milwaukee, Wisconsin, United States Unlock Co…" at bounding box center [564, 410] width 755 height 43
click at [908, 365] on span "View Contact" at bounding box center [893, 362] width 53 height 8
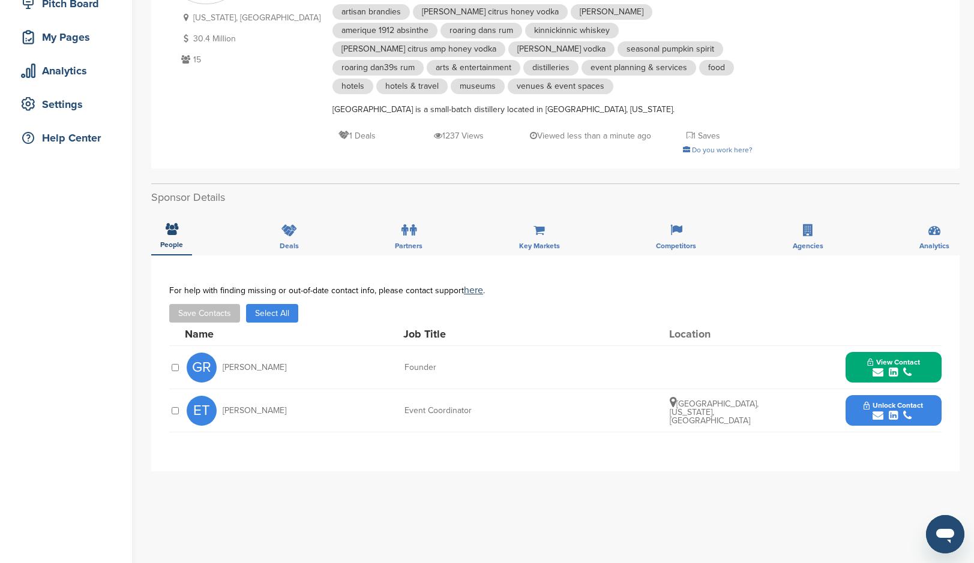
click at [908, 365] on span "View Contact" at bounding box center [893, 362] width 53 height 8
click at [908, 366] on span "View Contact" at bounding box center [893, 362] width 53 height 8
click at [909, 411] on icon "submit" at bounding box center [907, 415] width 8 height 11
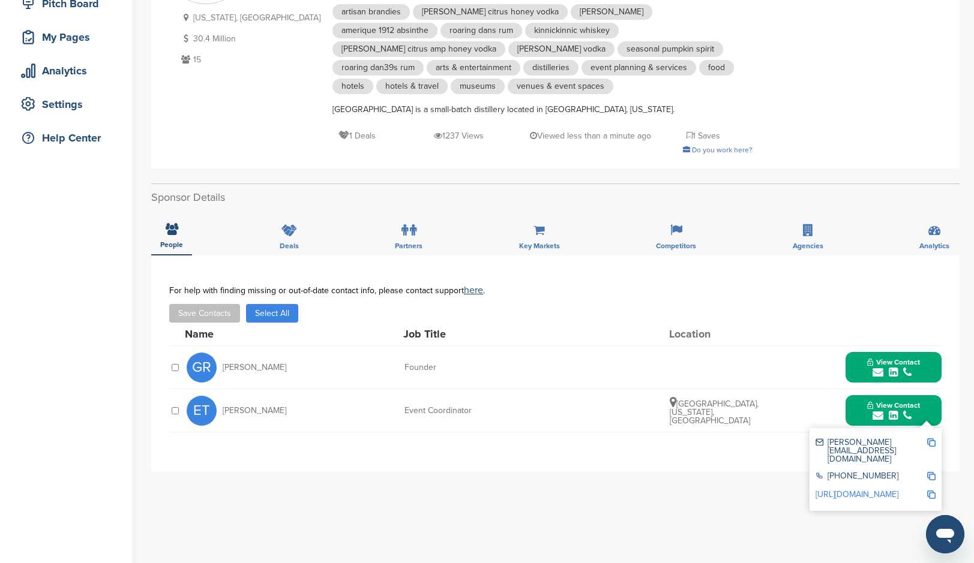
click at [890, 472] on div "+1 414-431-8683" at bounding box center [870, 477] width 111 height 10
drag, startPoint x: 890, startPoint y: 459, endPoint x: 835, endPoint y: 457, distance: 55.2
click at [835, 472] on div "+1 414-431-8683" at bounding box center [870, 477] width 111 height 10
copy div "414-431-8683"
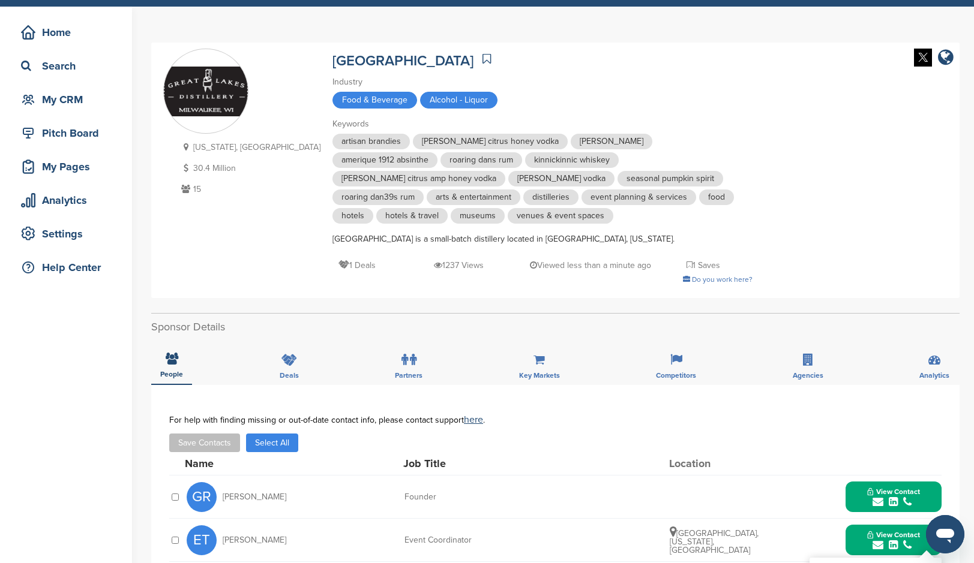
scroll to position [271, 0]
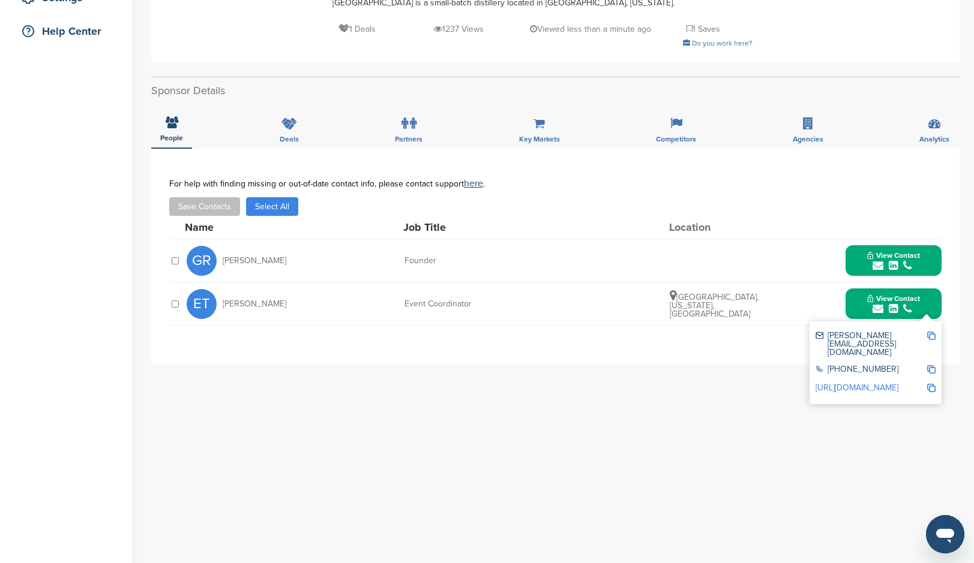
click at [866, 335] on div "emily@greatlakesdistillery.com" at bounding box center [870, 344] width 111 height 25
drag, startPoint x: 828, startPoint y: 335, endPoint x: 950, endPoint y: 332, distance: 122.4
click at [950, 332] on div "**********" at bounding box center [555, 257] width 808 height 216
copy div "emily@greatlakesdistillery.com"
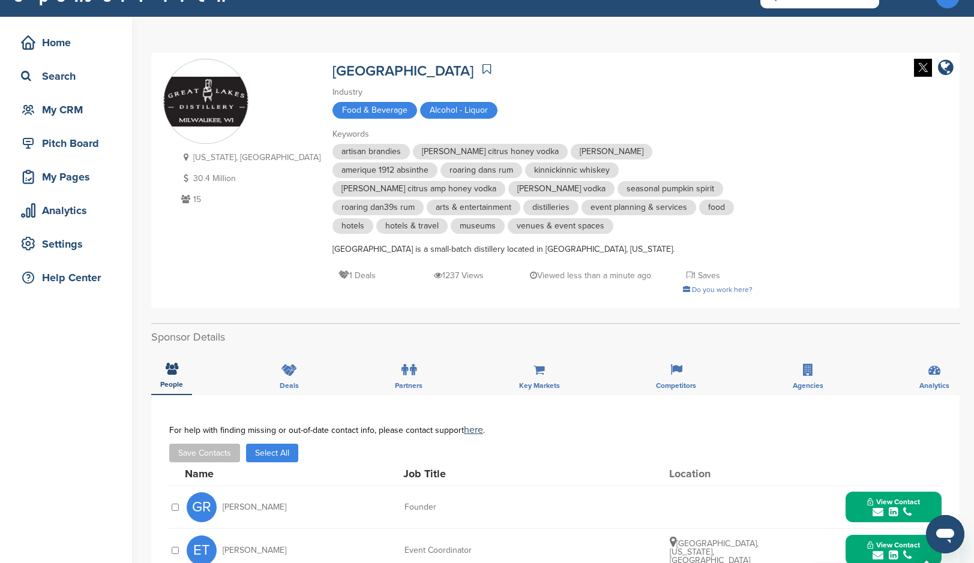
scroll to position [0, 0]
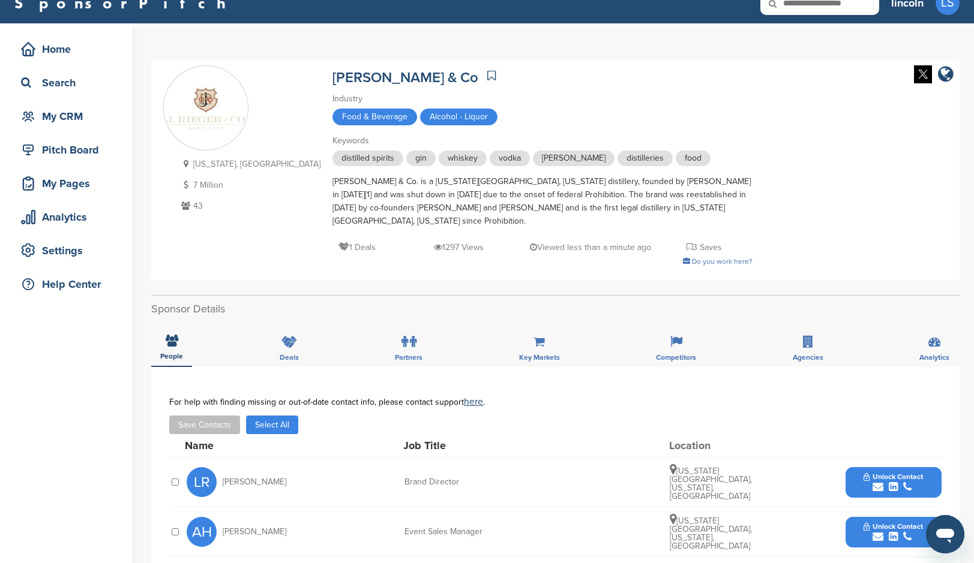
scroll to position [147, 0]
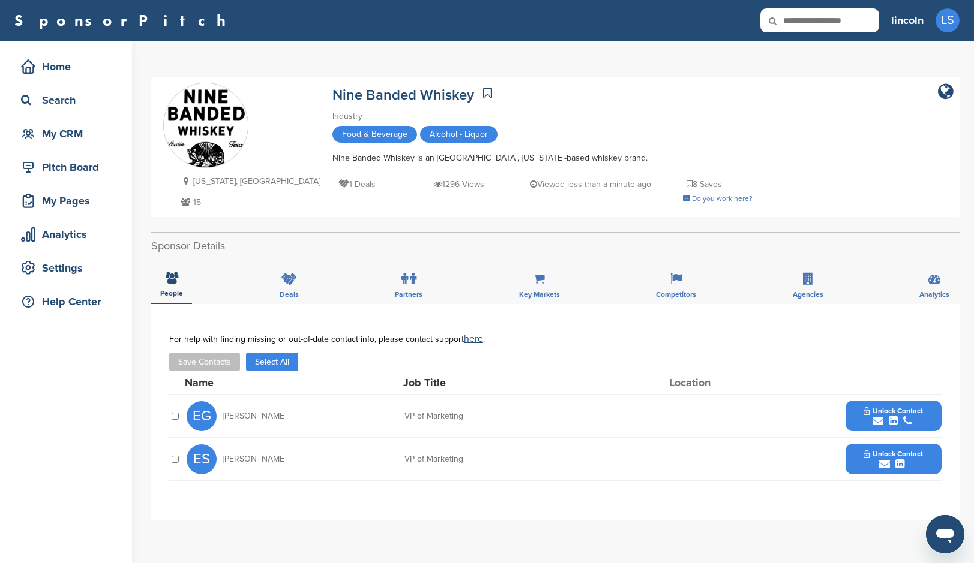
click at [893, 411] on span "Unlock Contact" at bounding box center [892, 411] width 59 height 8
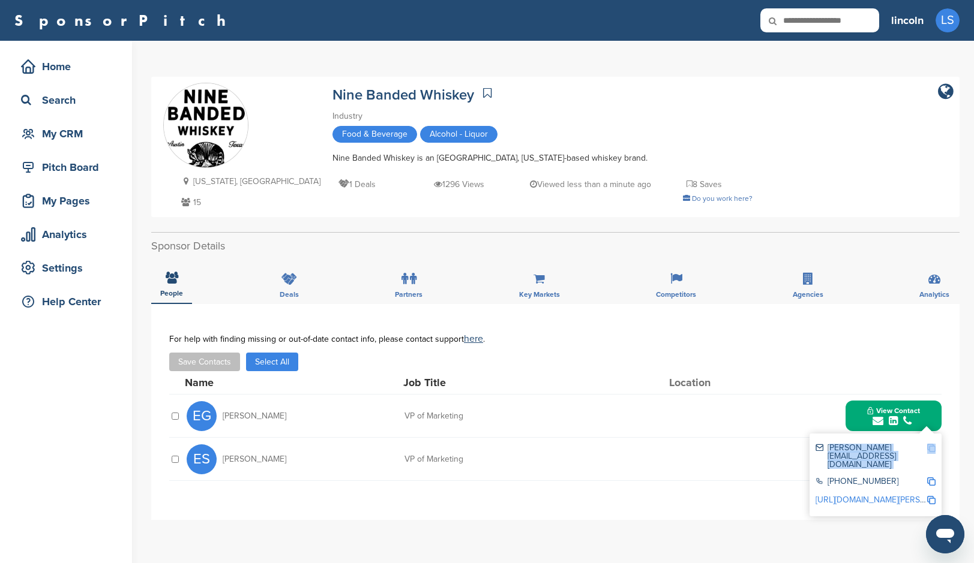
drag, startPoint x: 826, startPoint y: 447, endPoint x: 941, endPoint y: 447, distance: 114.6
click at [939, 450] on div "[PERSON_NAME][EMAIL_ADDRESS][DOMAIN_NAME] [PHONE_NUMBER] [URL][DOMAIN_NAME][PER…" at bounding box center [875, 475] width 132 height 83
copy div "[PERSON_NAME][EMAIL_ADDRESS][DOMAIN_NAME]"
drag, startPoint x: 887, startPoint y: 465, endPoint x: 836, endPoint y: 463, distance: 50.4
click at [836, 477] on div "[PHONE_NUMBER]" at bounding box center [870, 482] width 111 height 10
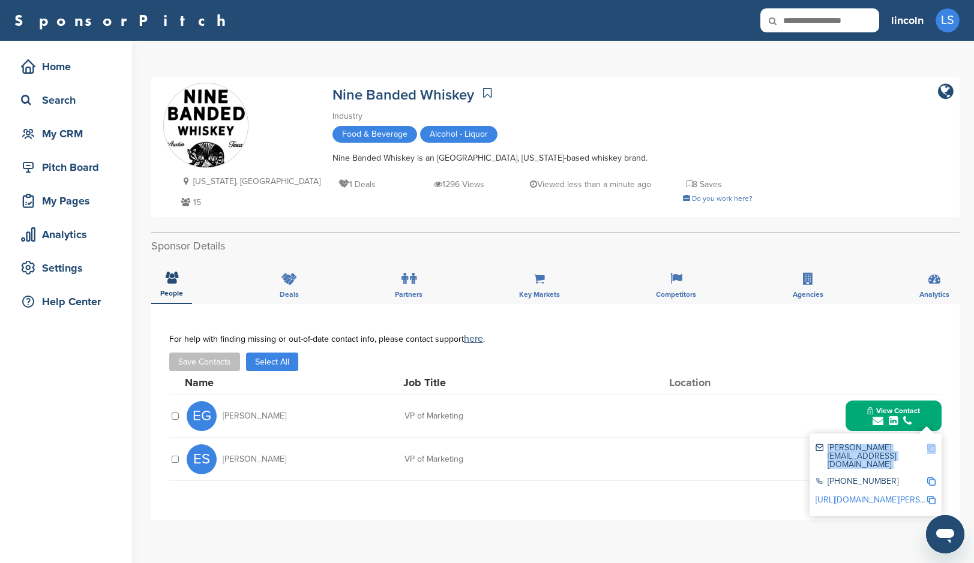
copy div "[PHONE_NUMBER]"
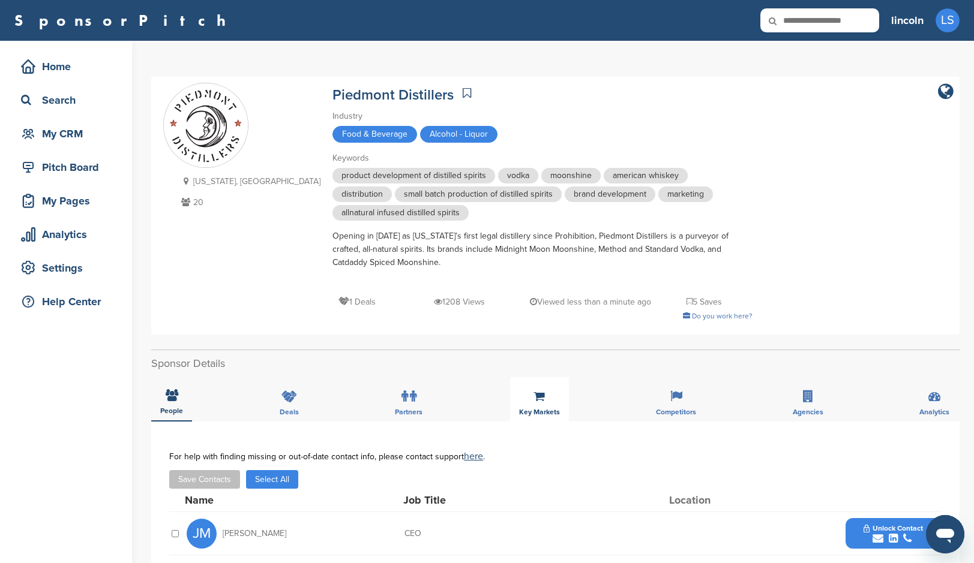
scroll to position [210, 0]
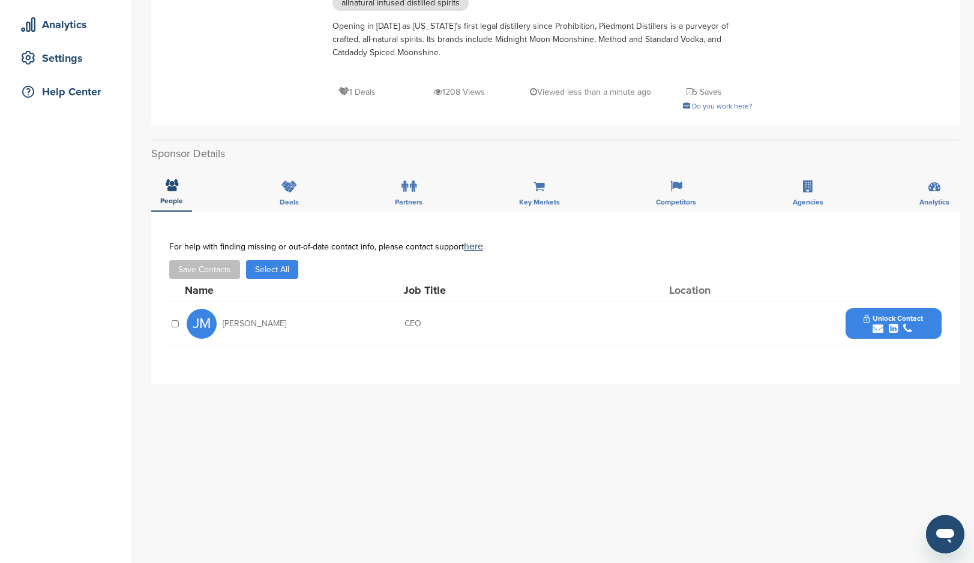
click at [893, 319] on span "Unlock Contact" at bounding box center [892, 318] width 59 height 8
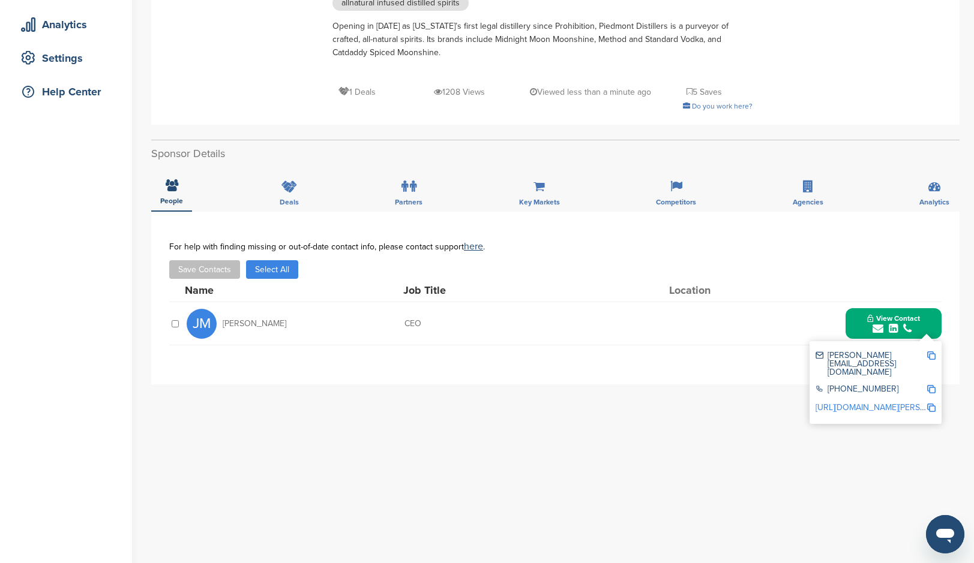
click at [864, 354] on div "[PERSON_NAME][EMAIL_ADDRESS][DOMAIN_NAME]" at bounding box center [870, 364] width 111 height 25
drag, startPoint x: 827, startPoint y: 355, endPoint x: 957, endPoint y: 358, distance: 130.2
click at [957, 358] on div "**********" at bounding box center [555, 298] width 808 height 173
copy div "[PERSON_NAME][EMAIL_ADDRESS][DOMAIN_NAME]"
click at [889, 385] on div "[PHONE_NUMBER]" at bounding box center [870, 390] width 111 height 10
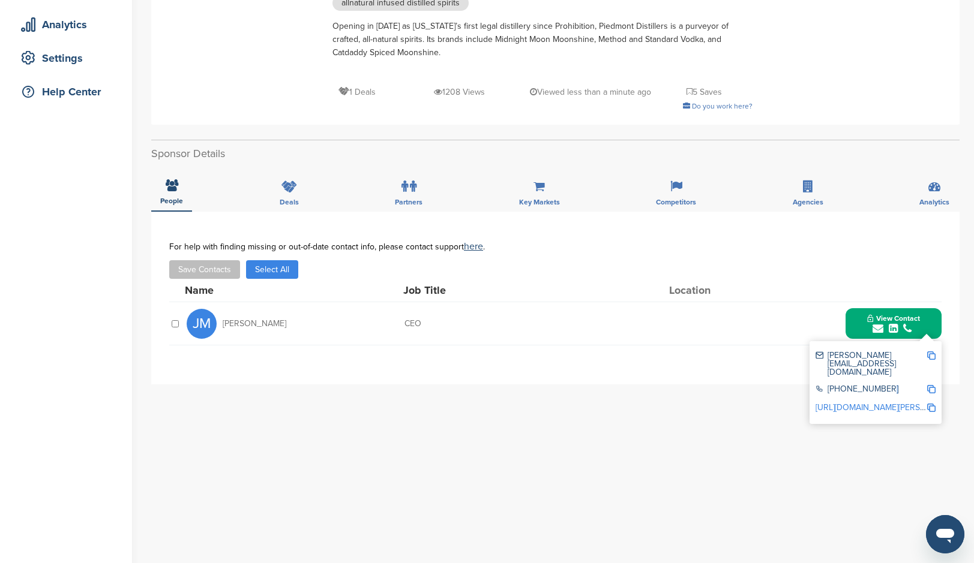
click at [889, 385] on div "[PHONE_NUMBER]" at bounding box center [870, 390] width 111 height 10
drag, startPoint x: 889, startPoint y: 372, endPoint x: 849, endPoint y: 368, distance: 39.8
click at [849, 381] on div "[PHONE_NUMBER]" at bounding box center [875, 390] width 120 height 19
copy div "[PHONE_NUMBER]"
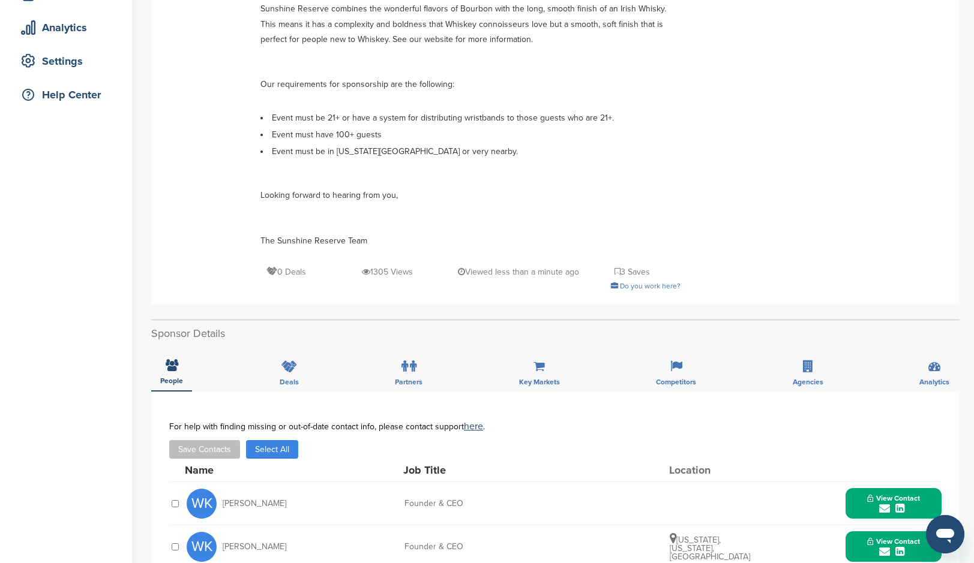
scroll to position [425, 0]
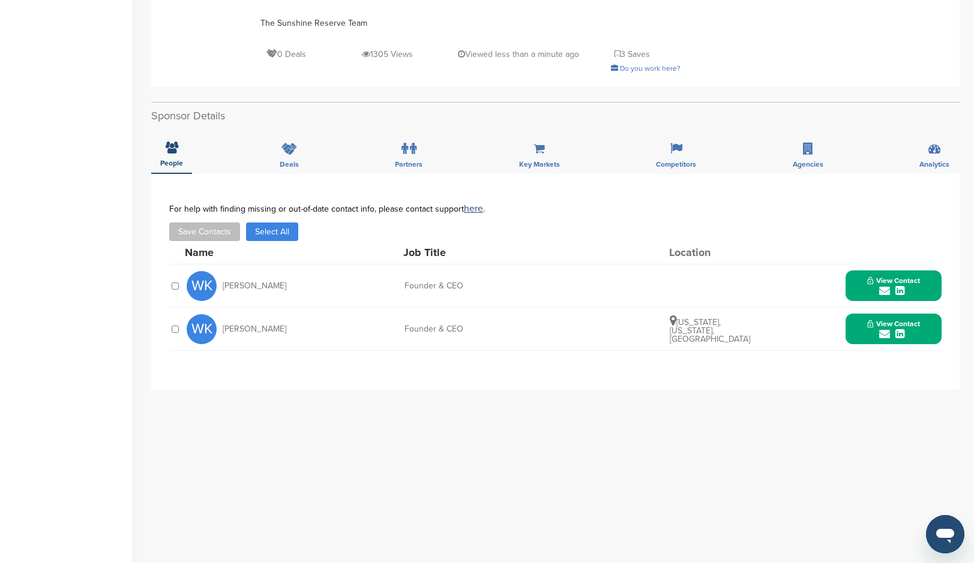
click at [900, 329] on icon "submit" at bounding box center [899, 334] width 9 height 11
click at [864, 357] on div "[EMAIL_ADDRESS][DOMAIN_NAME]" at bounding box center [870, 365] width 111 height 17
drag, startPoint x: 827, startPoint y: 359, endPoint x: 921, endPoint y: 356, distance: 94.8
click at [921, 357] on div "will@drinkbakesale.com" at bounding box center [870, 365] width 111 height 17
copy div "will@drinkbakesale.com"
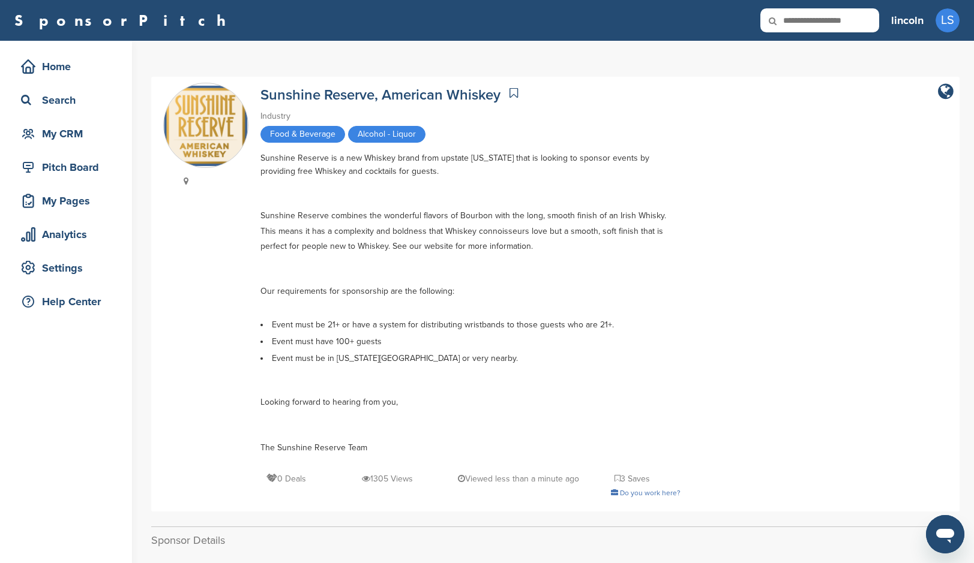
scroll to position [243, 0]
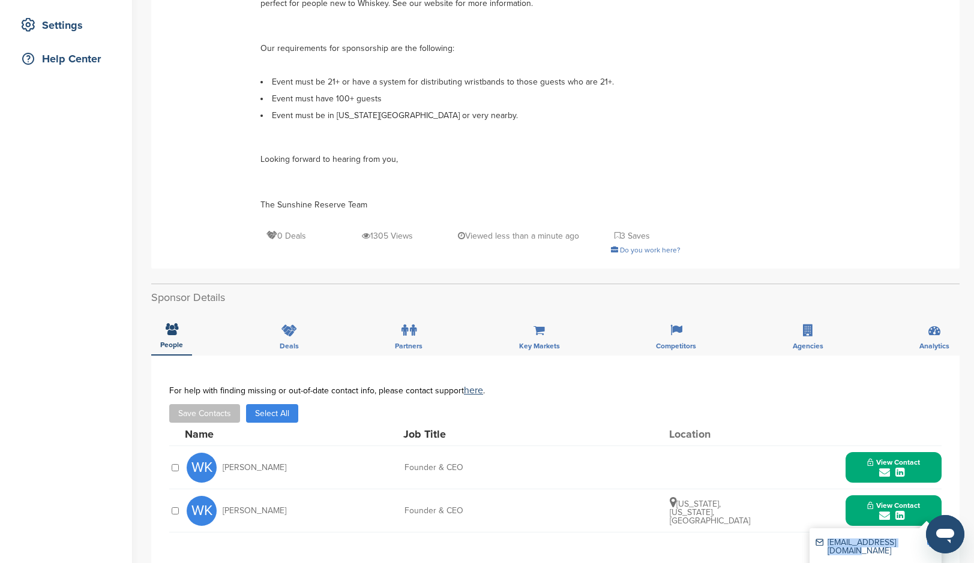
click at [889, 467] on icon "submit" at bounding box center [884, 472] width 11 height 11
click at [891, 500] on div "Will.Kehler@SunshineReserve.com" at bounding box center [870, 507] width 111 height 25
drag, startPoint x: 827, startPoint y: 498, endPoint x: 932, endPoint y: 501, distance: 105.0
click at [932, 501] on div "Will.Kehler@SunshineReserve.com" at bounding box center [875, 508] width 120 height 34
copy div "Will.Kehler@SunshineReserve.com"
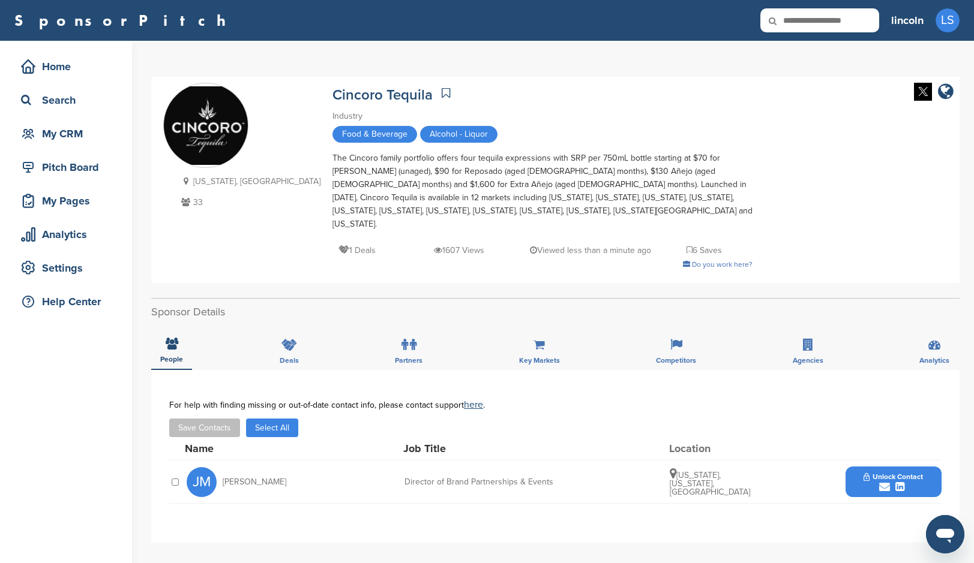
click at [878, 473] on span "Unlock Contact" at bounding box center [892, 477] width 59 height 8
